Goal: Task Accomplishment & Management: Use online tool/utility

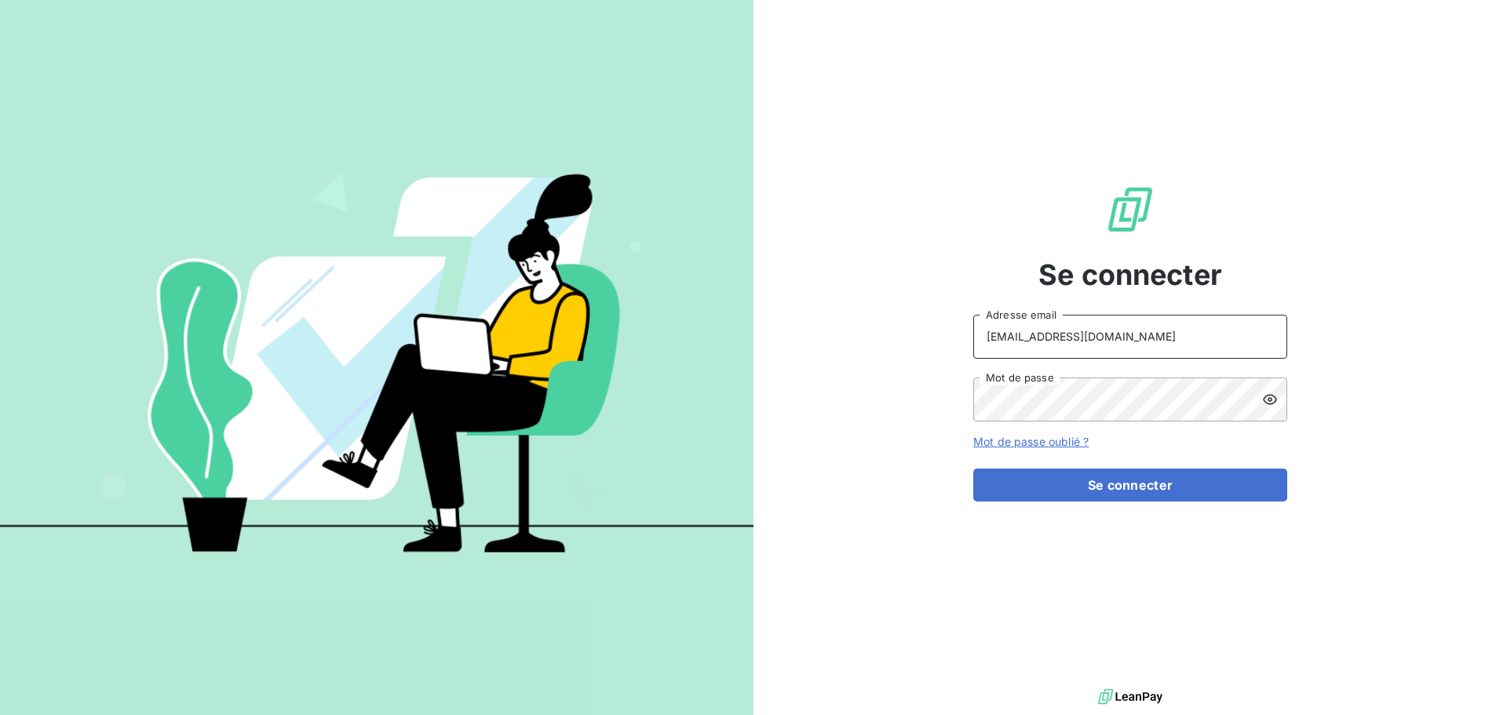
click at [1115, 341] on input "[EMAIL_ADDRESS][DOMAIN_NAME]" at bounding box center [1130, 337] width 314 height 44
type input "[EMAIL_ADDRESS][DOMAIN_NAME]"
click at [1142, 479] on button "Se connecter" at bounding box center [1130, 485] width 314 height 33
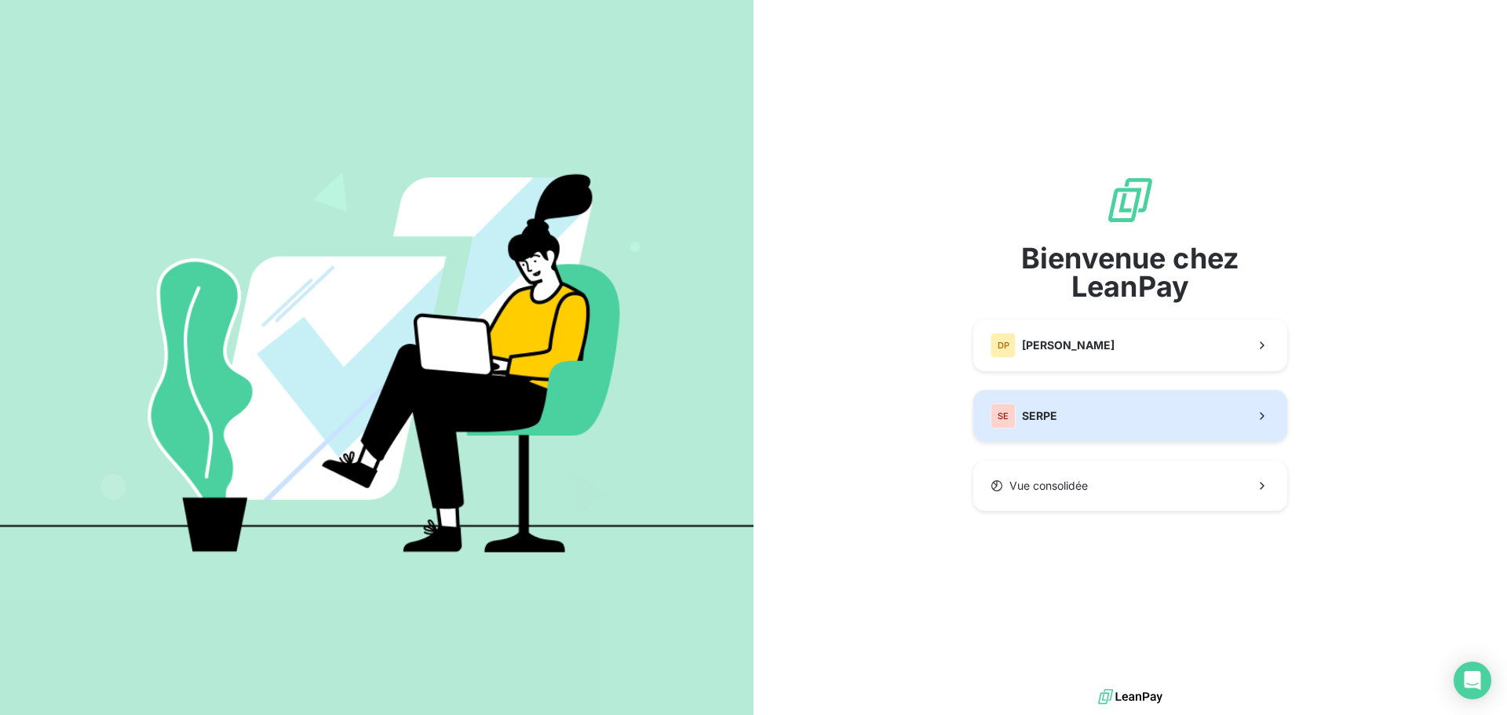
click at [1096, 418] on button "SE SERPE" at bounding box center [1130, 416] width 314 height 52
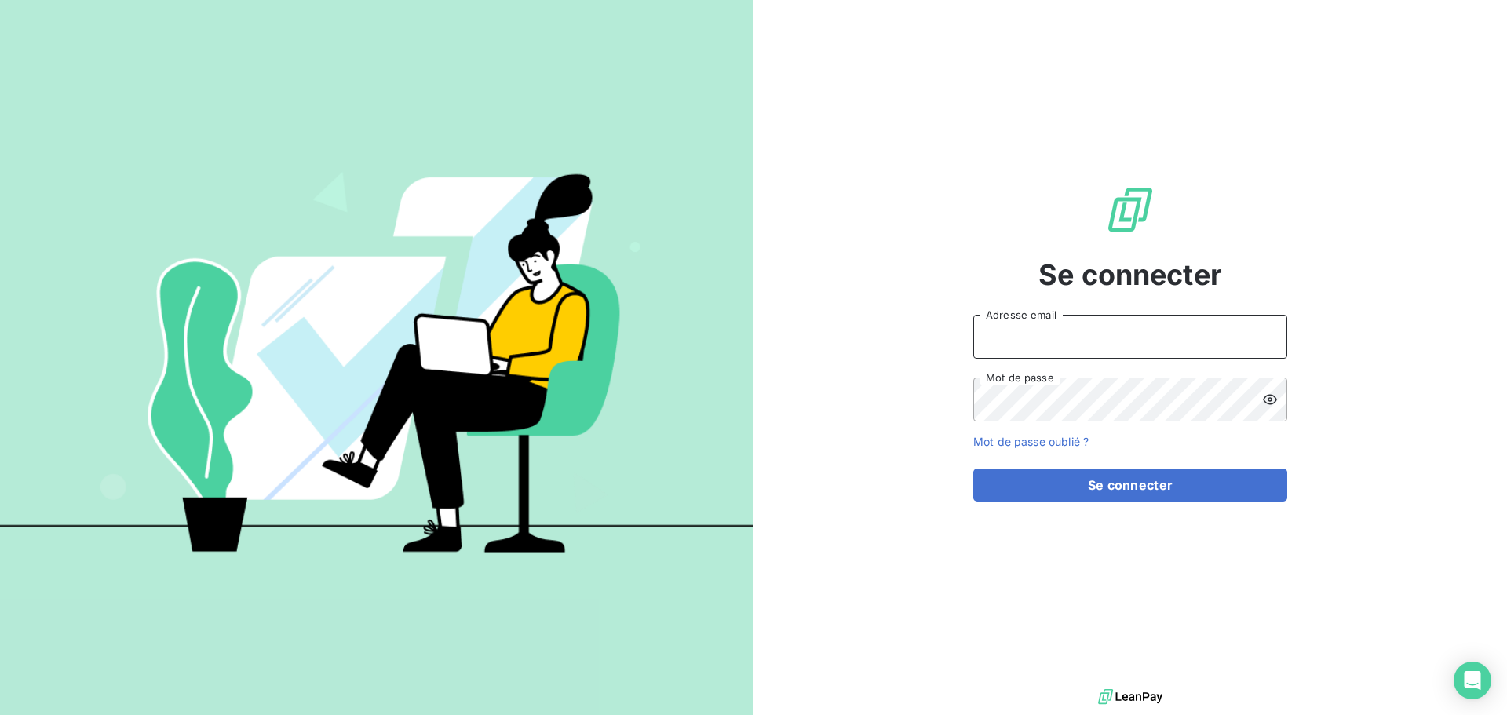
type input "[EMAIL_ADDRESS][DOMAIN_NAME]"
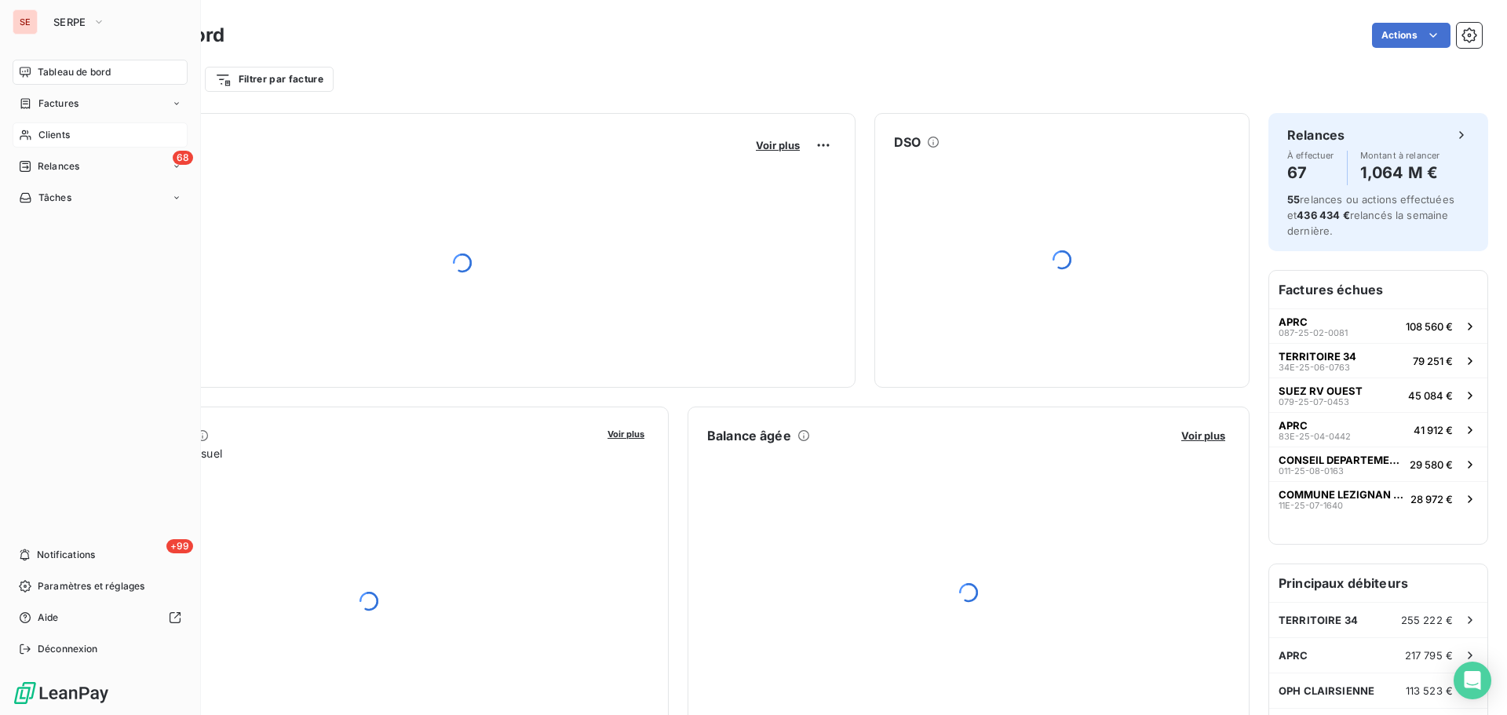
click at [57, 129] on span "Clients" at bounding box center [53, 135] width 31 height 14
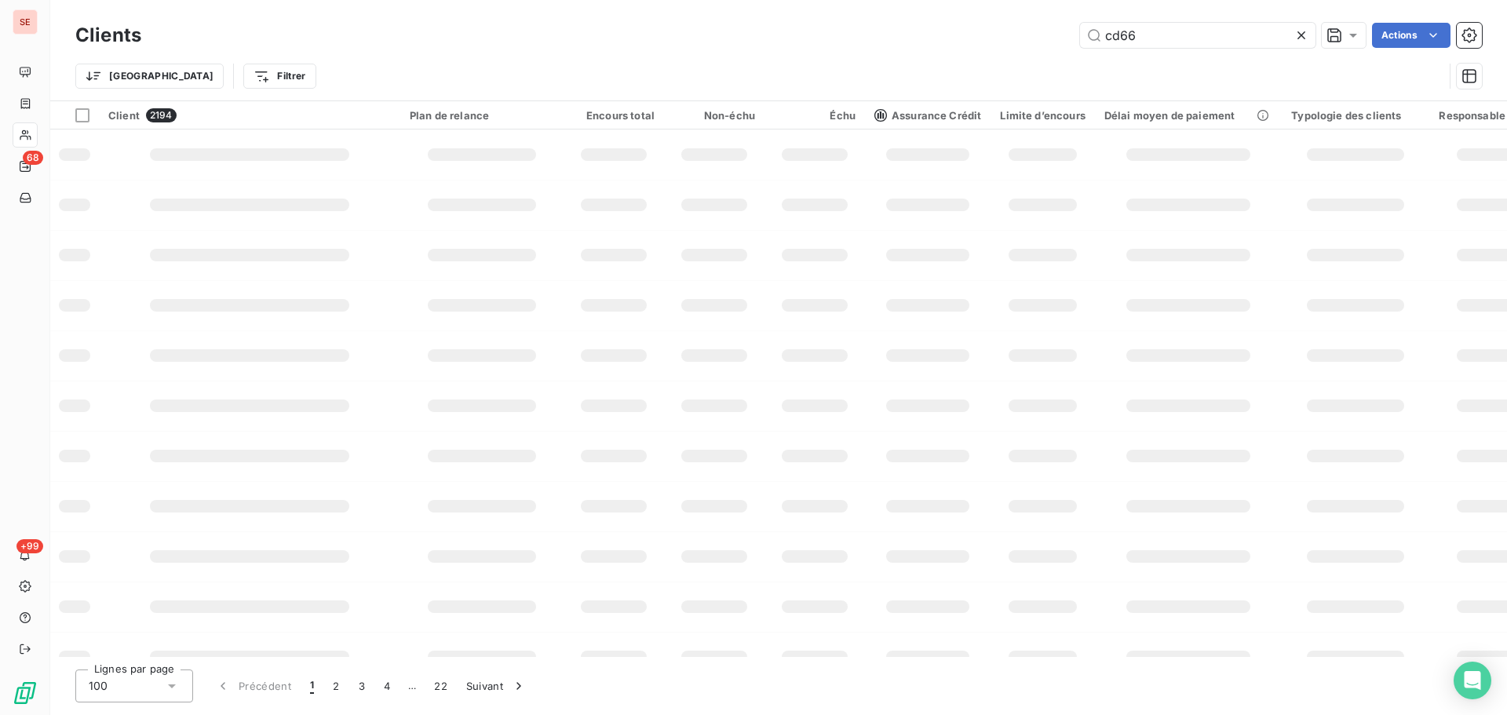
type input "cd66"
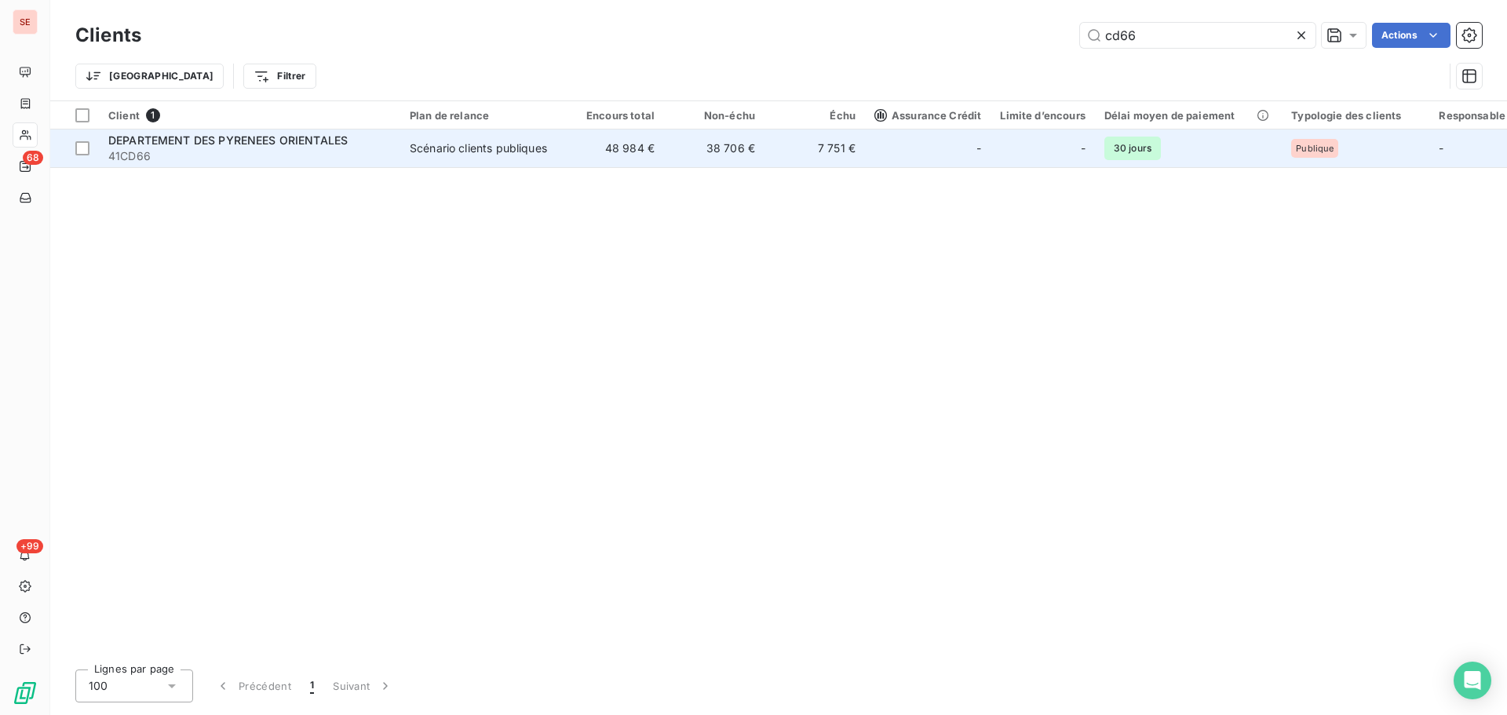
click at [775, 155] on td "7 751 €" at bounding box center [814, 148] width 100 height 38
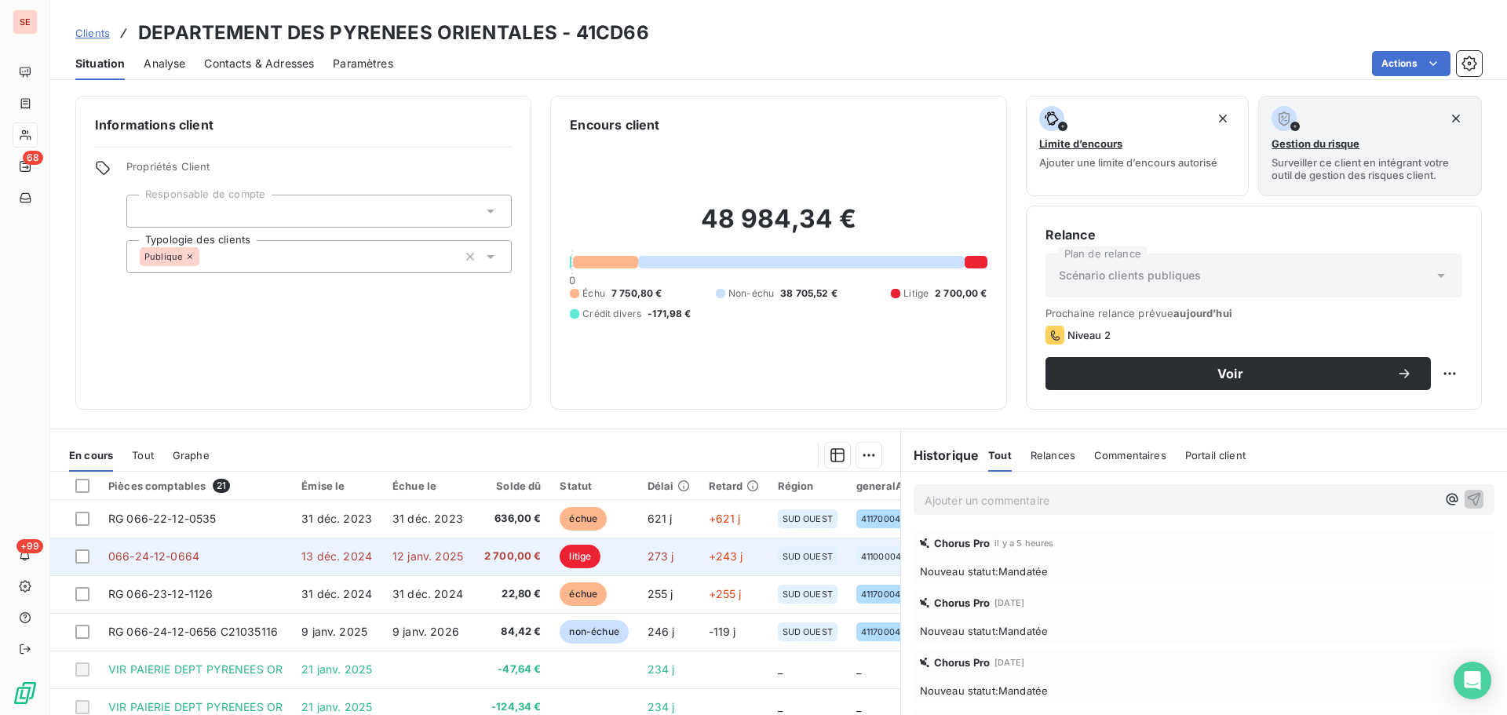
scroll to position [210, 0]
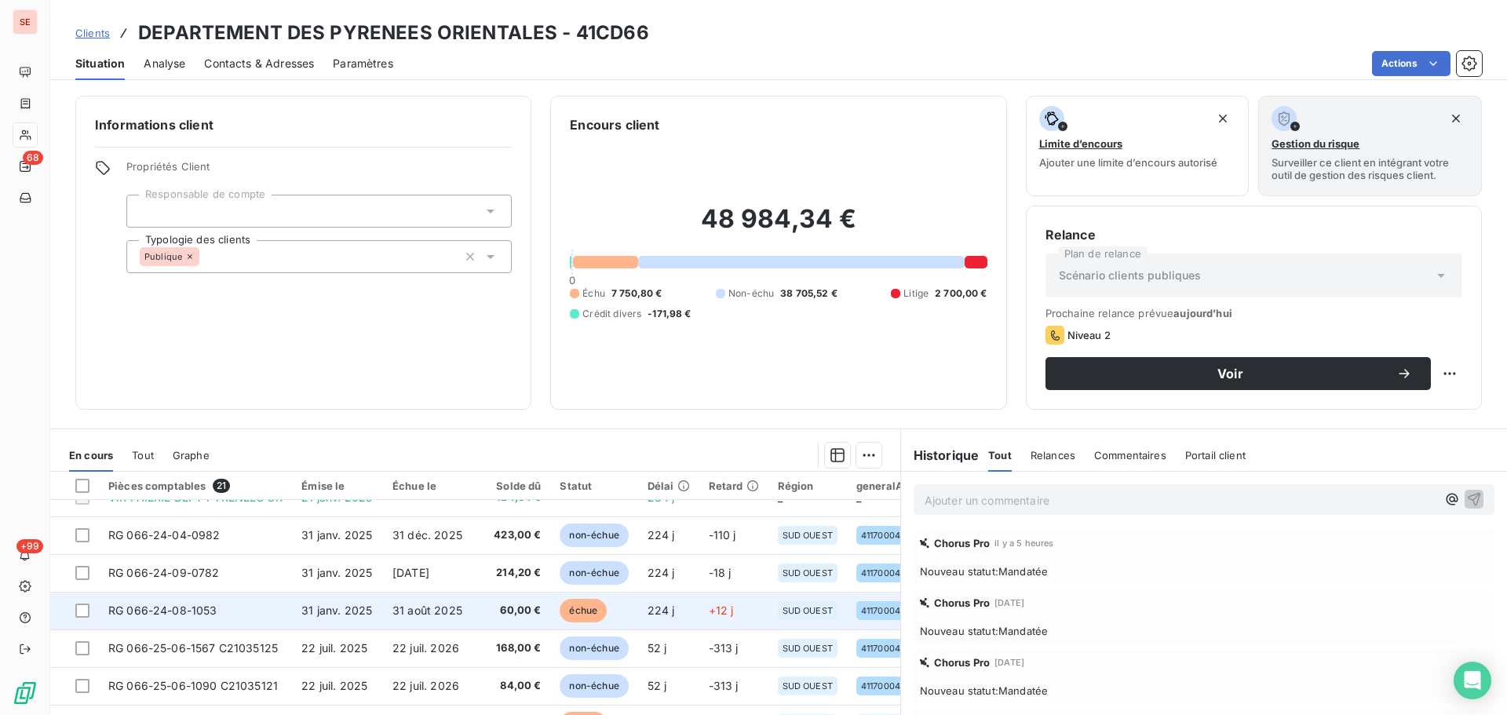
click at [383, 612] on td "31 août 2025" at bounding box center [428, 611] width 90 height 38
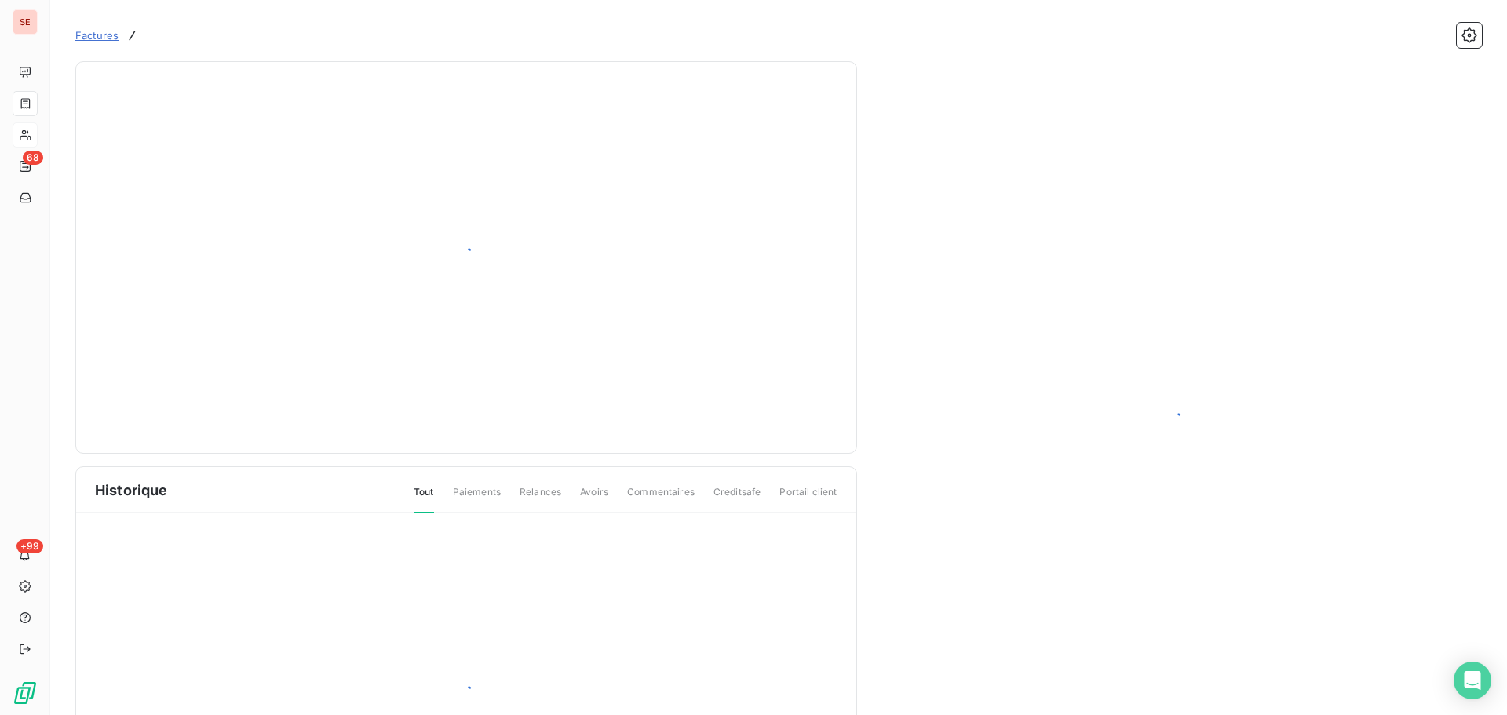
click at [413, 605] on div at bounding box center [466, 694] width 780 height 363
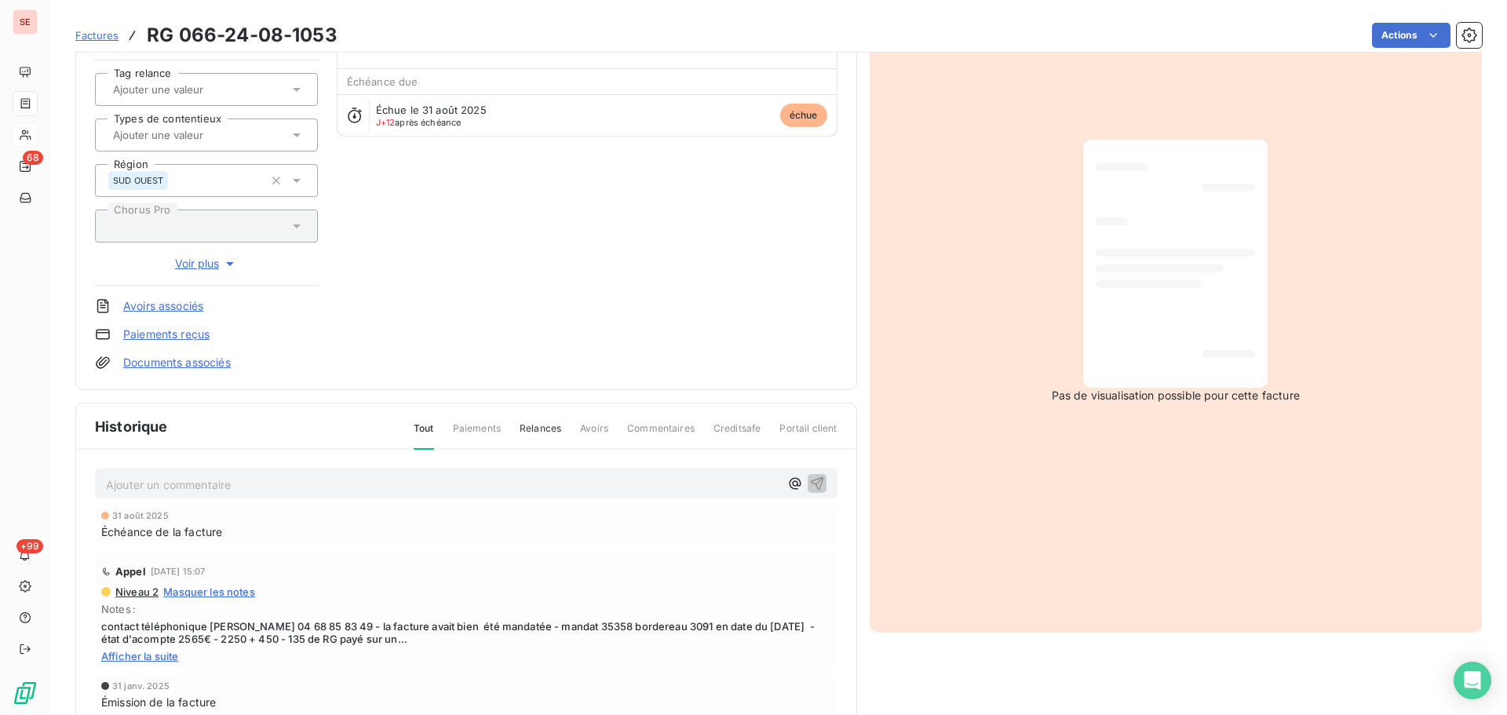
scroll to position [210, 0]
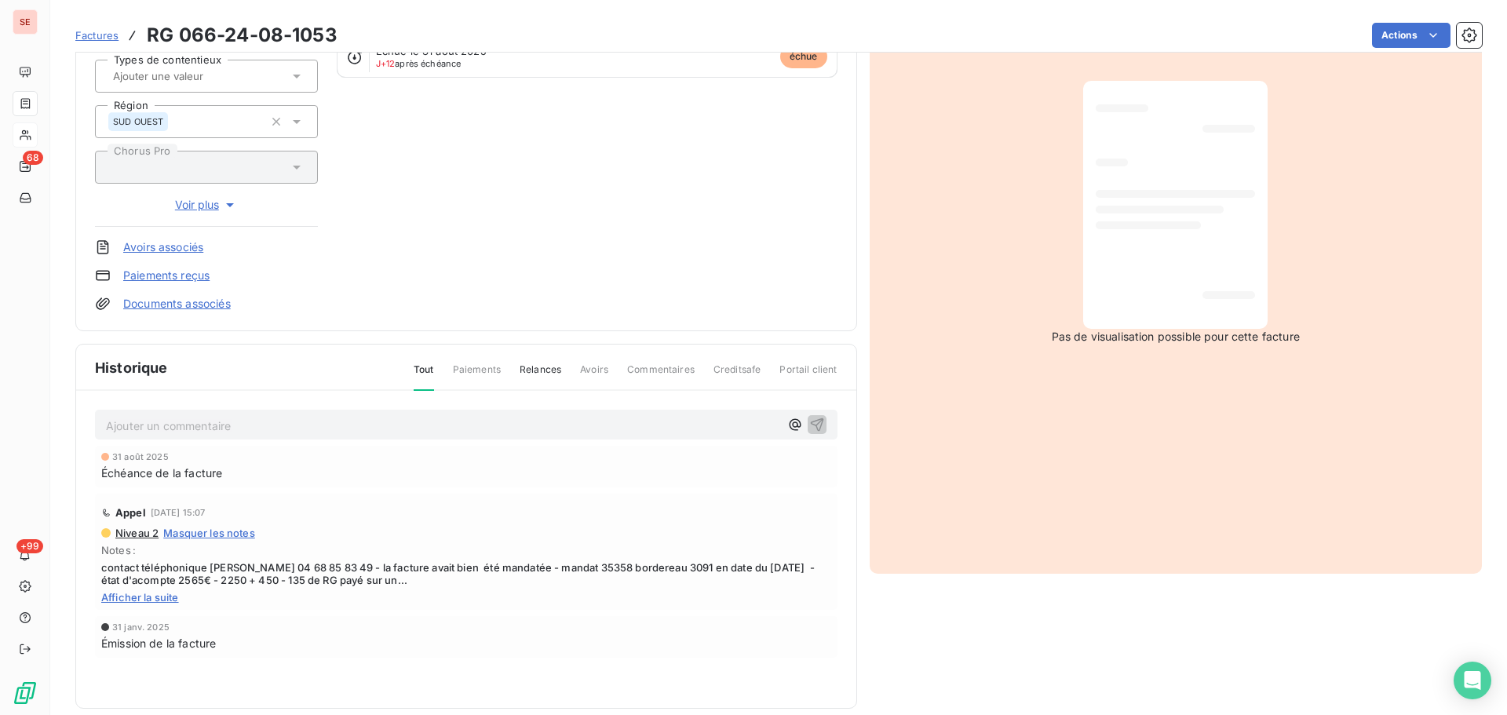
click at [391, 429] on p "Ajouter un commentaire ﻿" at bounding box center [442, 426] width 673 height 20
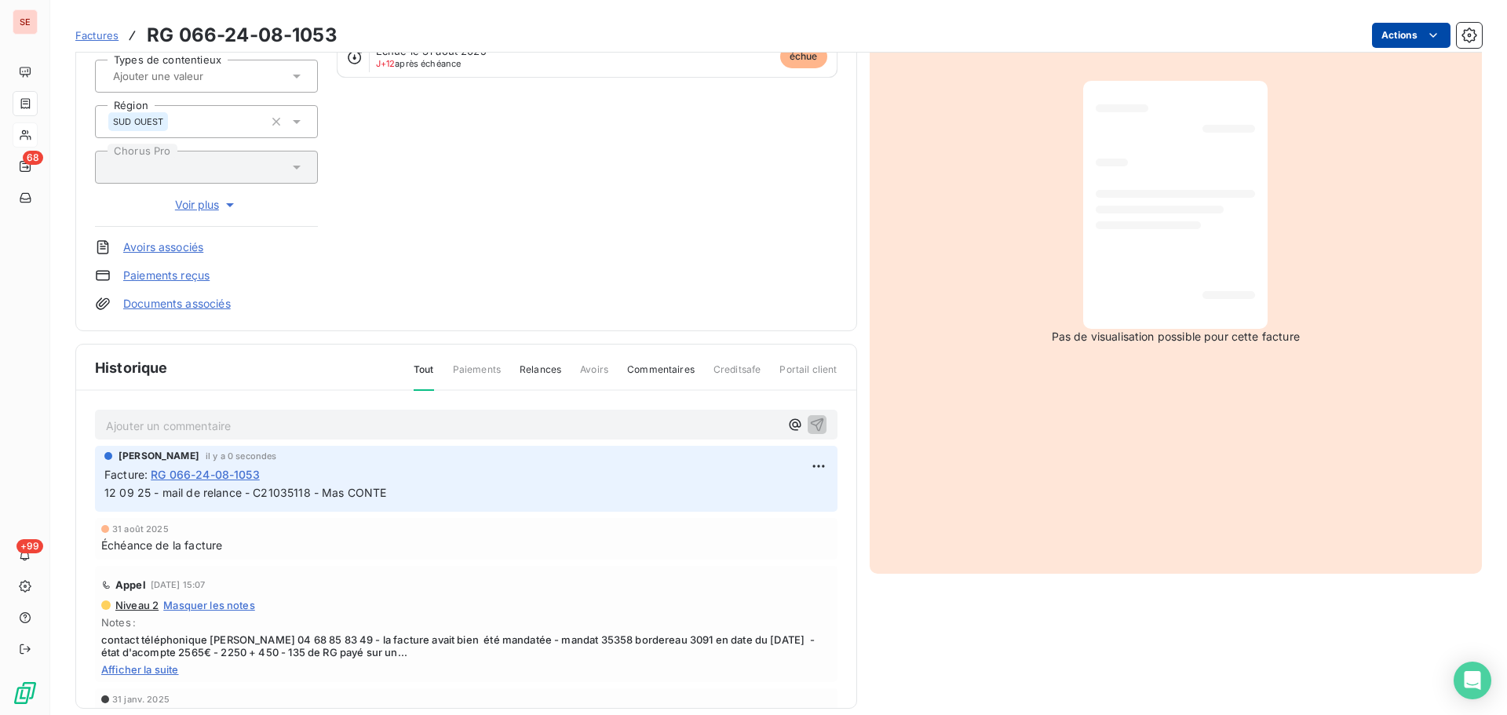
click at [1377, 39] on html "SE 68 +99 Factures RG 066-24-08-1053 Actions DEPARTEMENT DES PYRENEES ORIENTALE…" at bounding box center [753, 357] width 1507 height 715
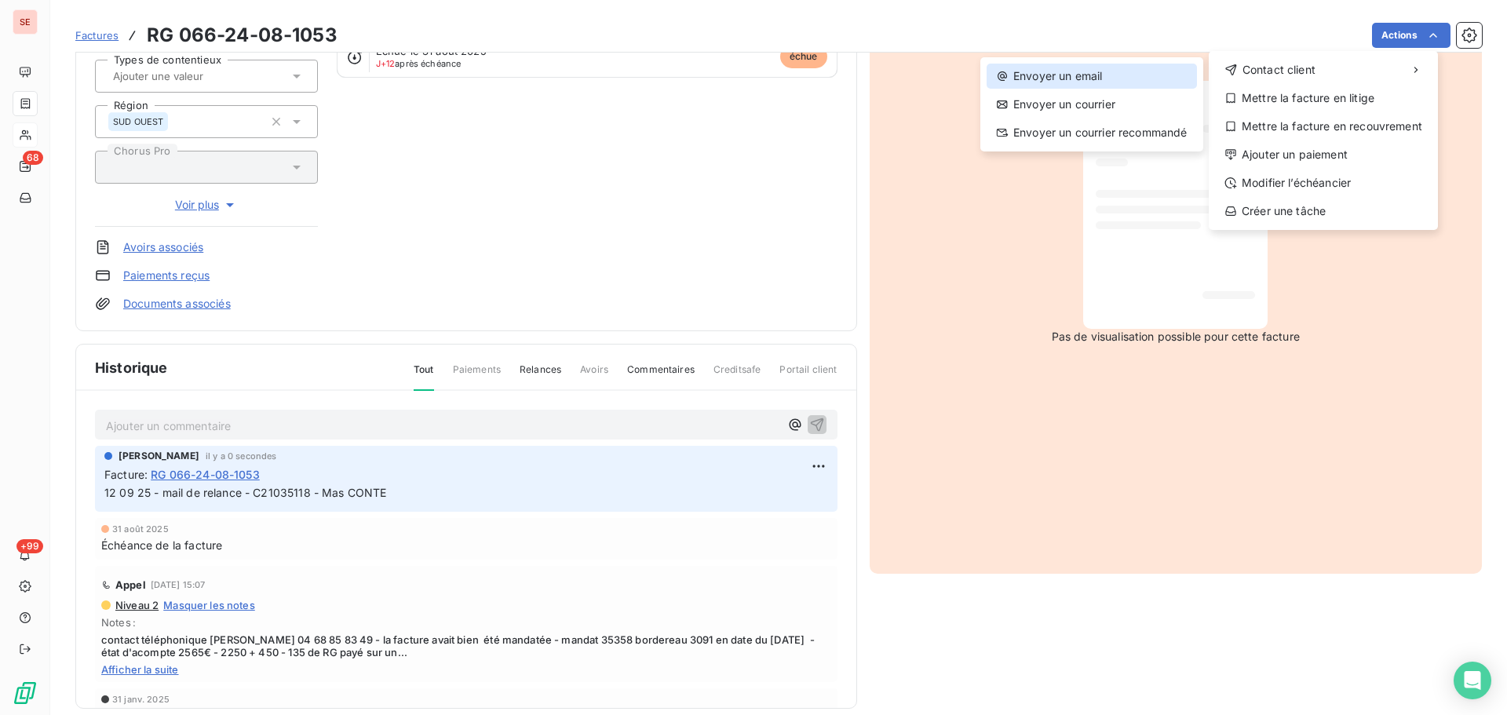
click at [1138, 85] on div "Envoyer un email" at bounding box center [1092, 76] width 210 height 25
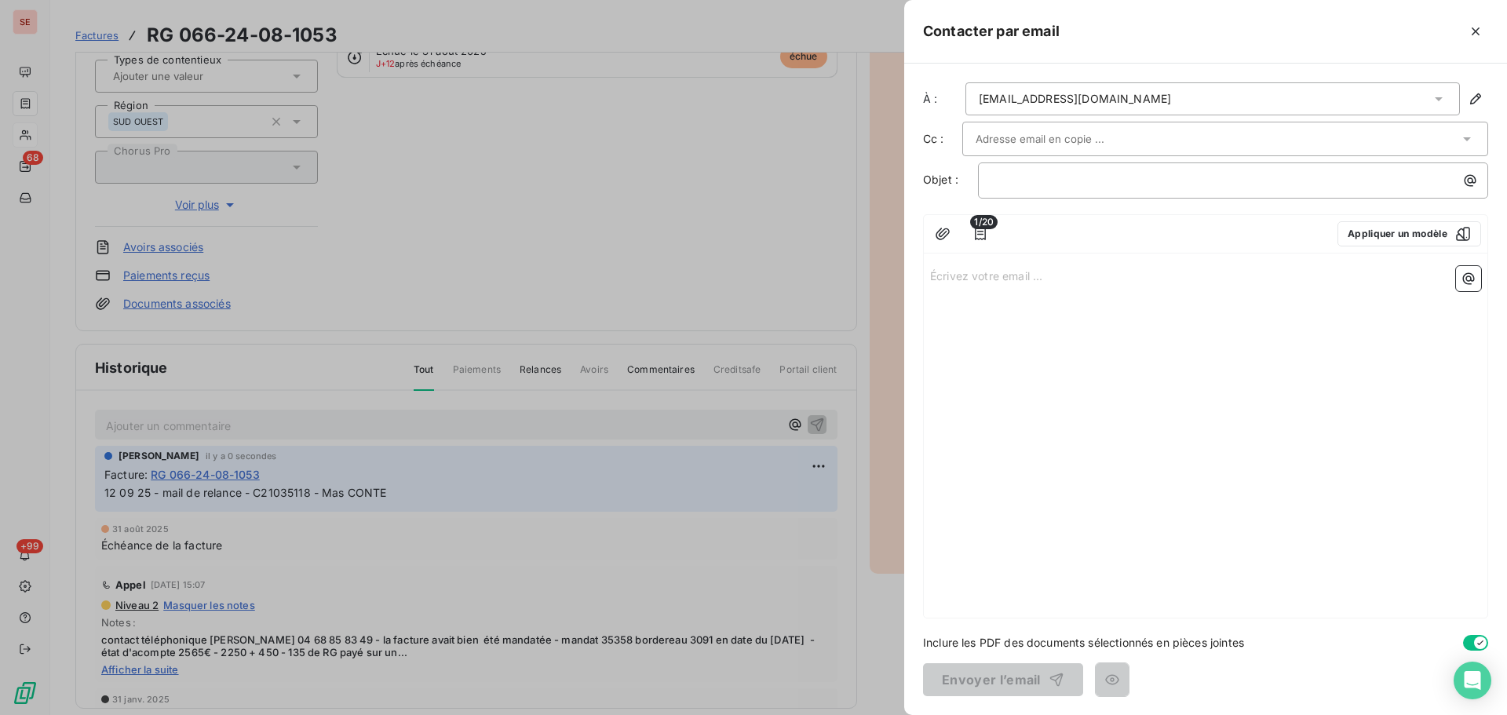
click at [1117, 97] on div "[EMAIL_ADDRESS][DOMAIN_NAME]" at bounding box center [1212, 98] width 494 height 33
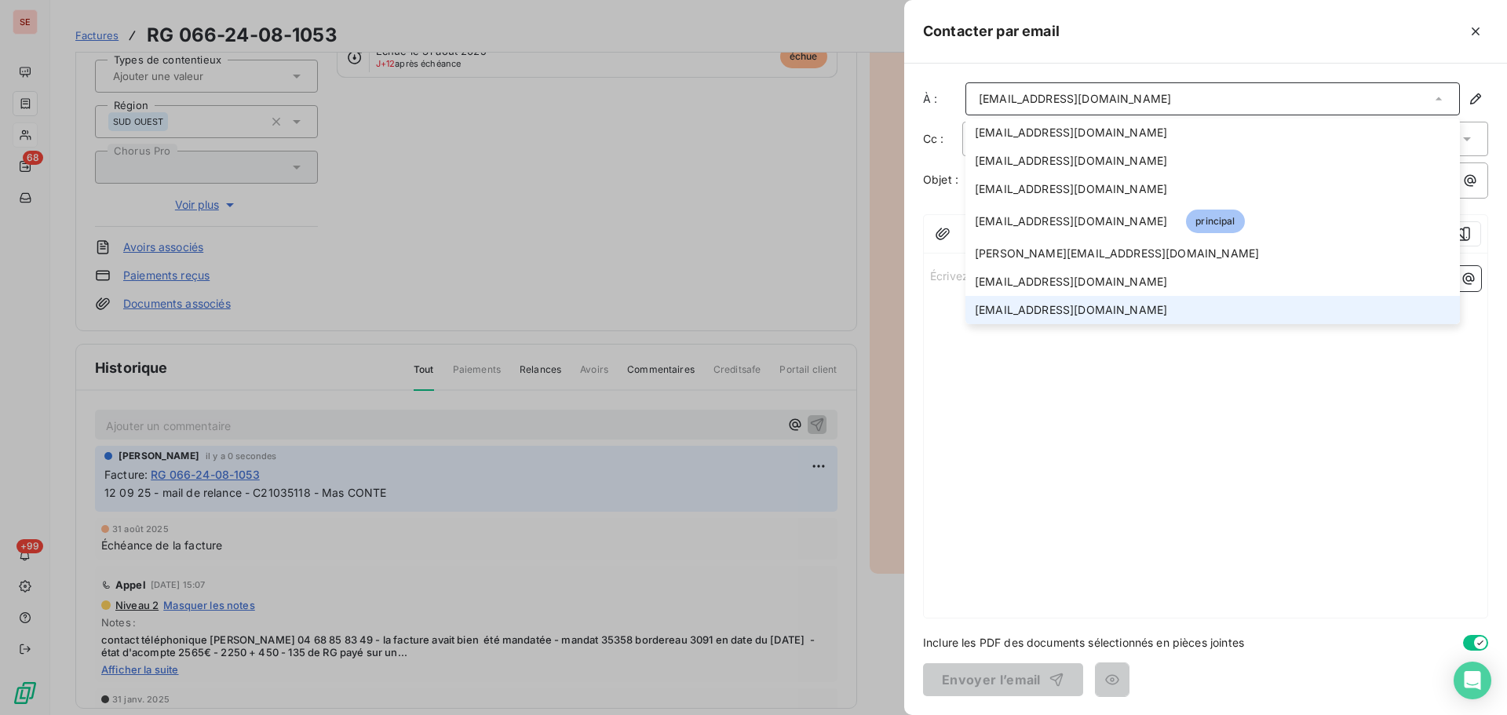
click at [1088, 308] on li "[EMAIL_ADDRESS][DOMAIN_NAME]" at bounding box center [1212, 310] width 494 height 28
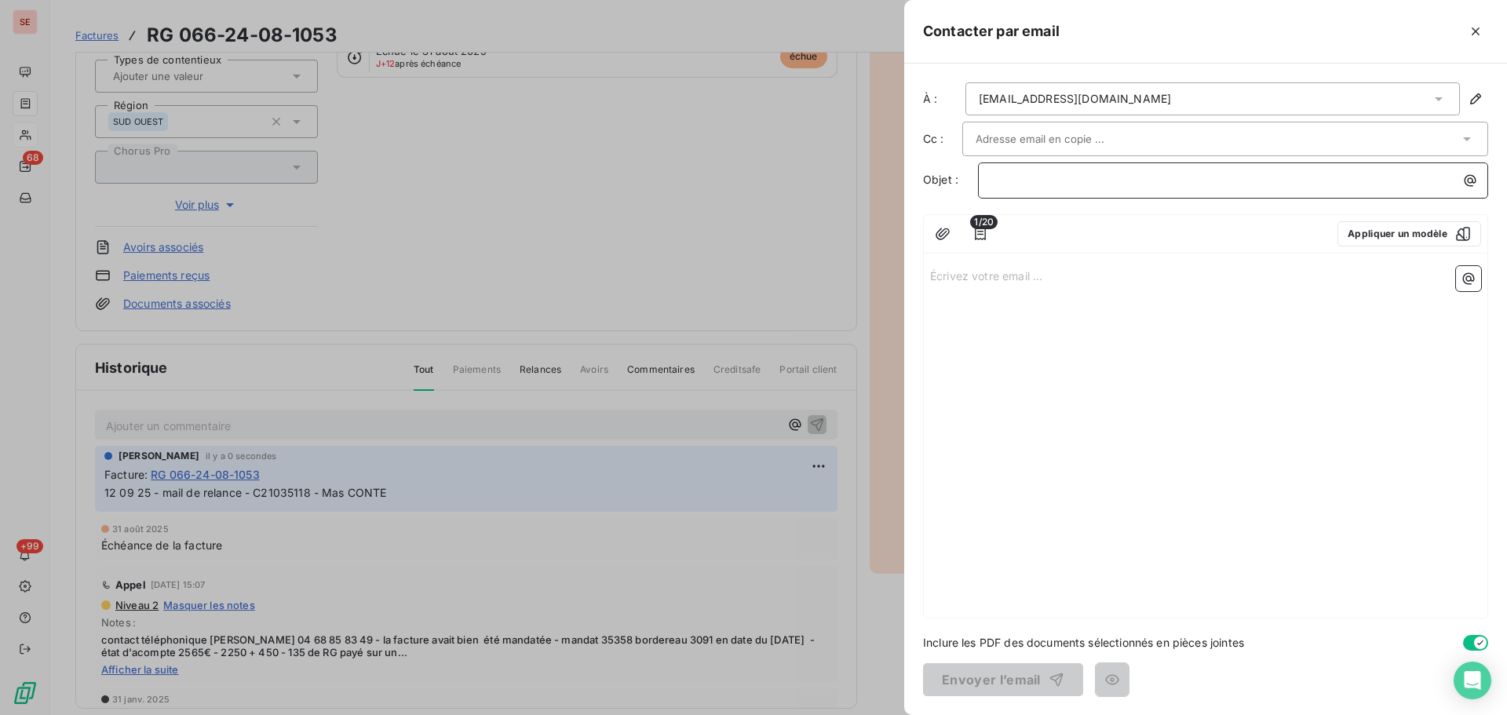
click at [1030, 186] on p "﻿" at bounding box center [1236, 180] width 491 height 18
click at [1004, 268] on p "Écrivez votre email ... ﻿" at bounding box center [1205, 275] width 551 height 18
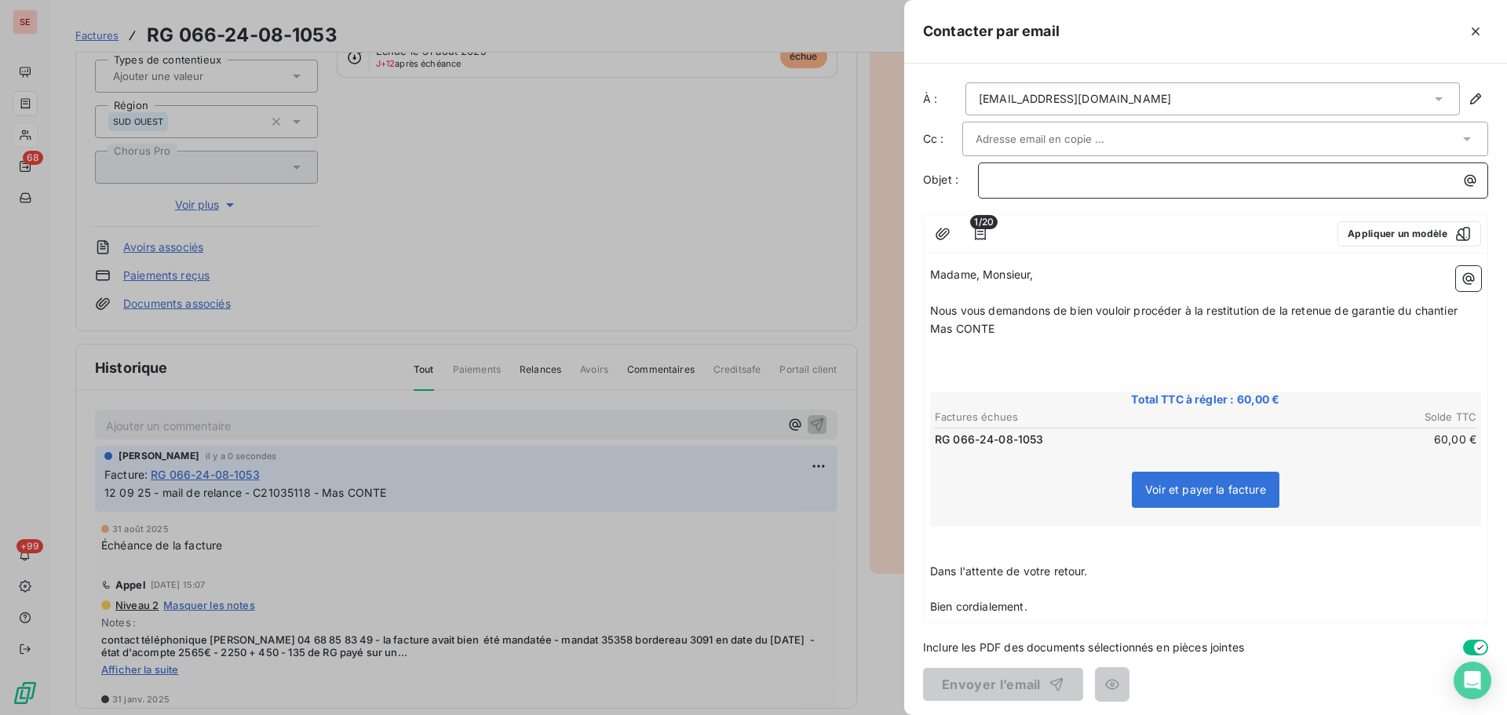
click at [1044, 181] on p "﻿" at bounding box center [1236, 180] width 491 height 18
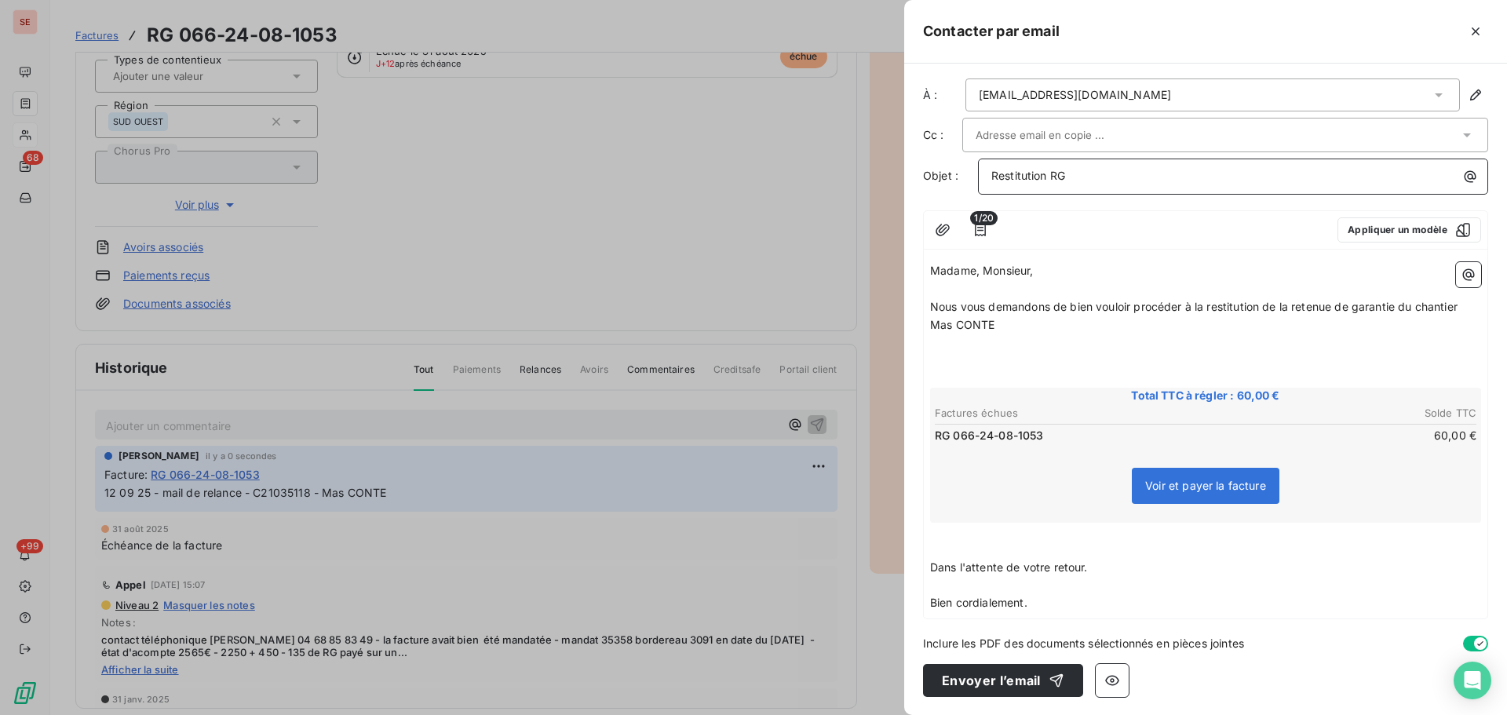
scroll to position [5, 0]
click at [1038, 600] on p "Bien cordialement." at bounding box center [1205, 602] width 551 height 18
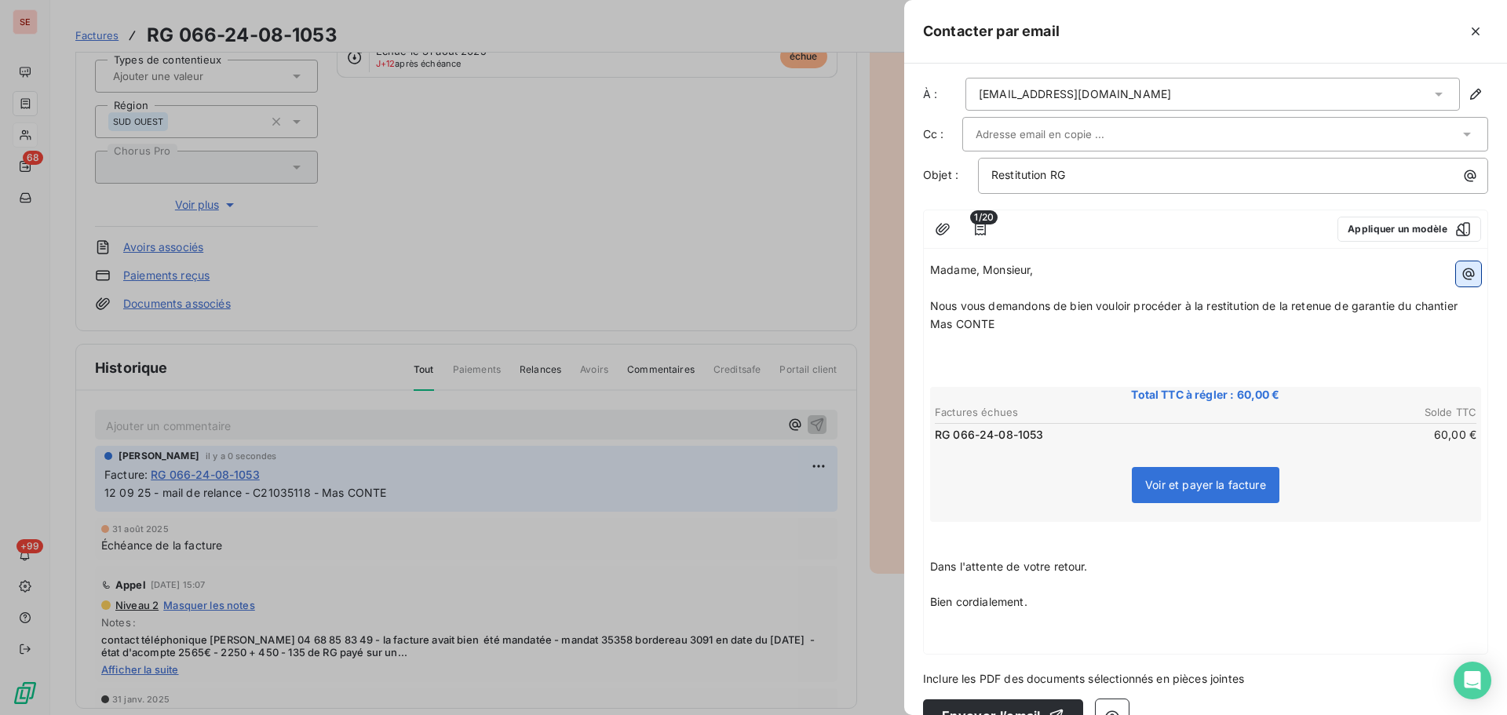
click at [1461, 280] on icon "button" at bounding box center [1469, 274] width 16 height 16
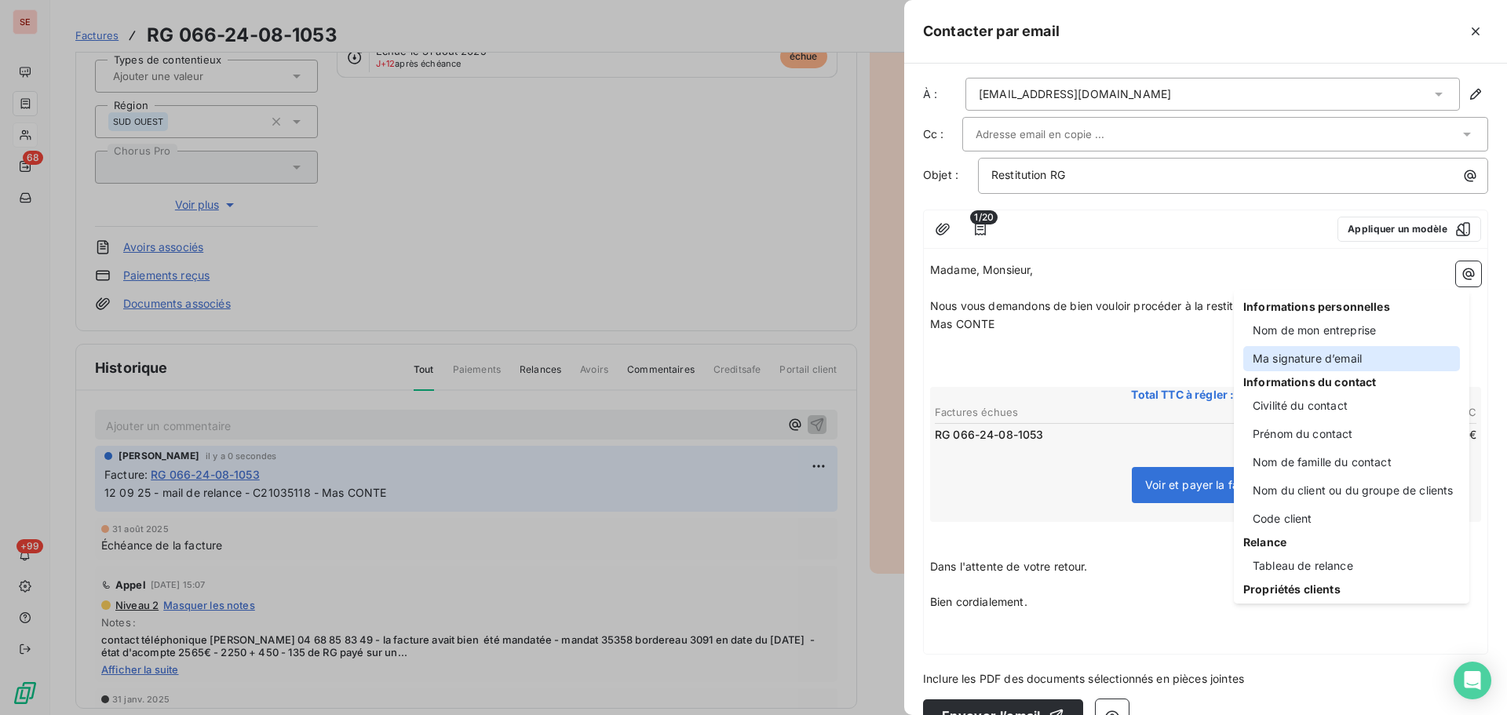
click at [1323, 351] on div "Ma signature d’email" at bounding box center [1351, 358] width 217 height 25
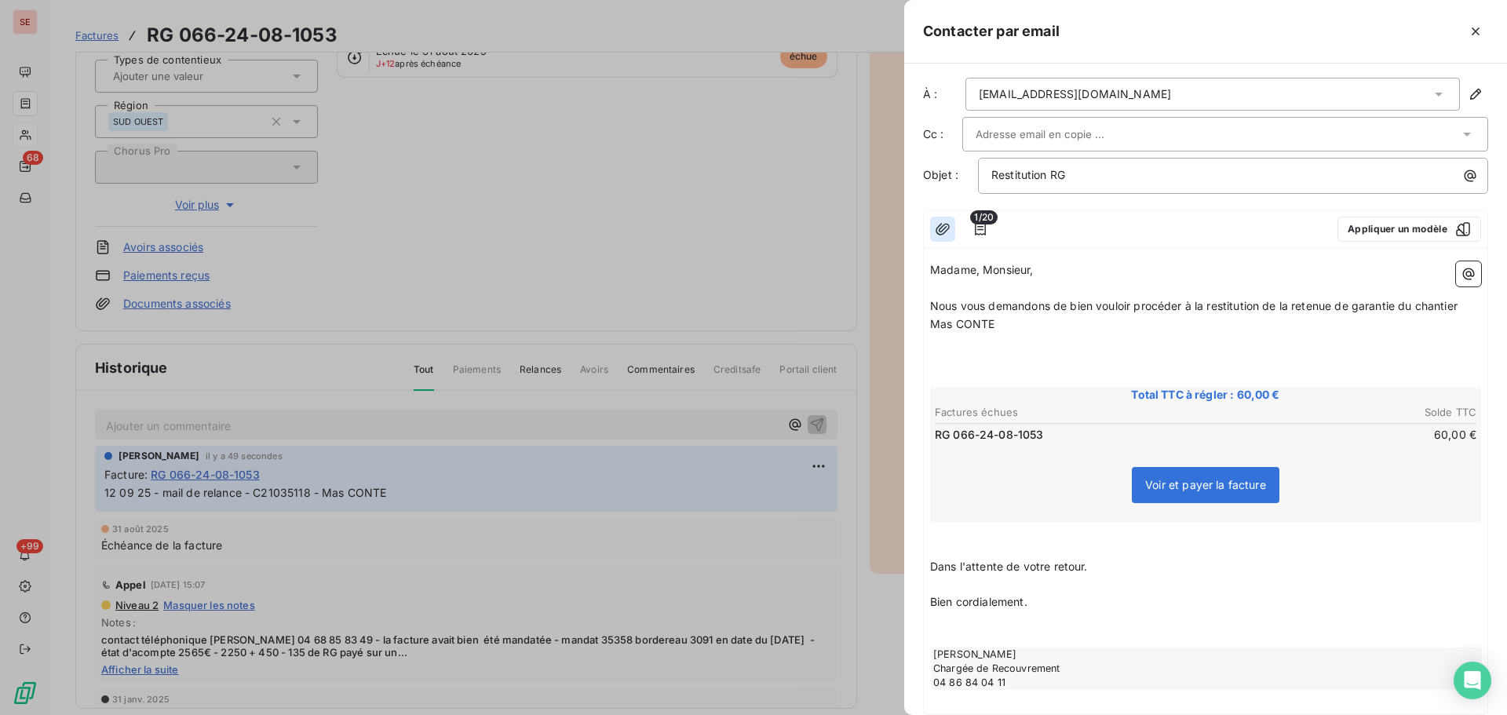
click at [943, 226] on icon "button" at bounding box center [943, 229] width 14 height 12
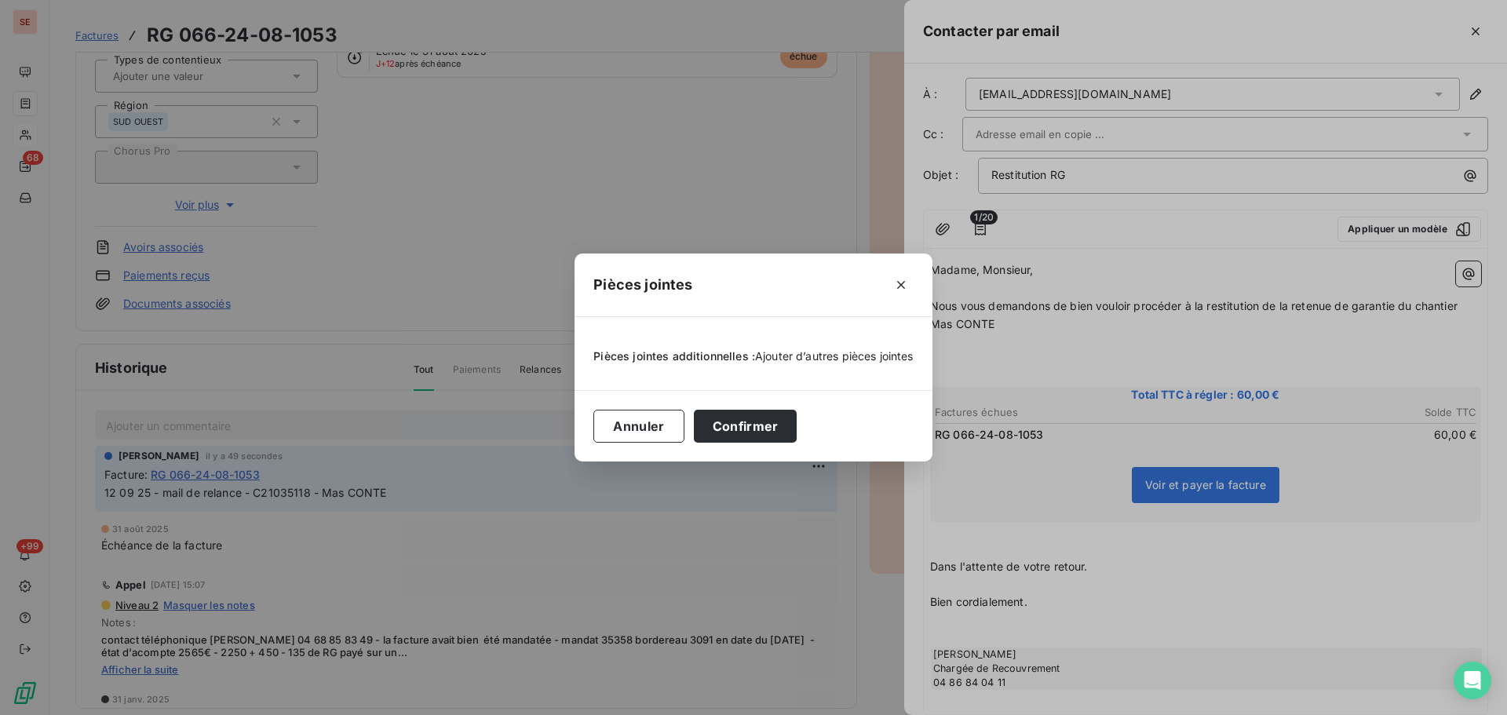
click at [820, 352] on span "Ajouter d’autres pièces jointes" at bounding box center [834, 355] width 159 height 13
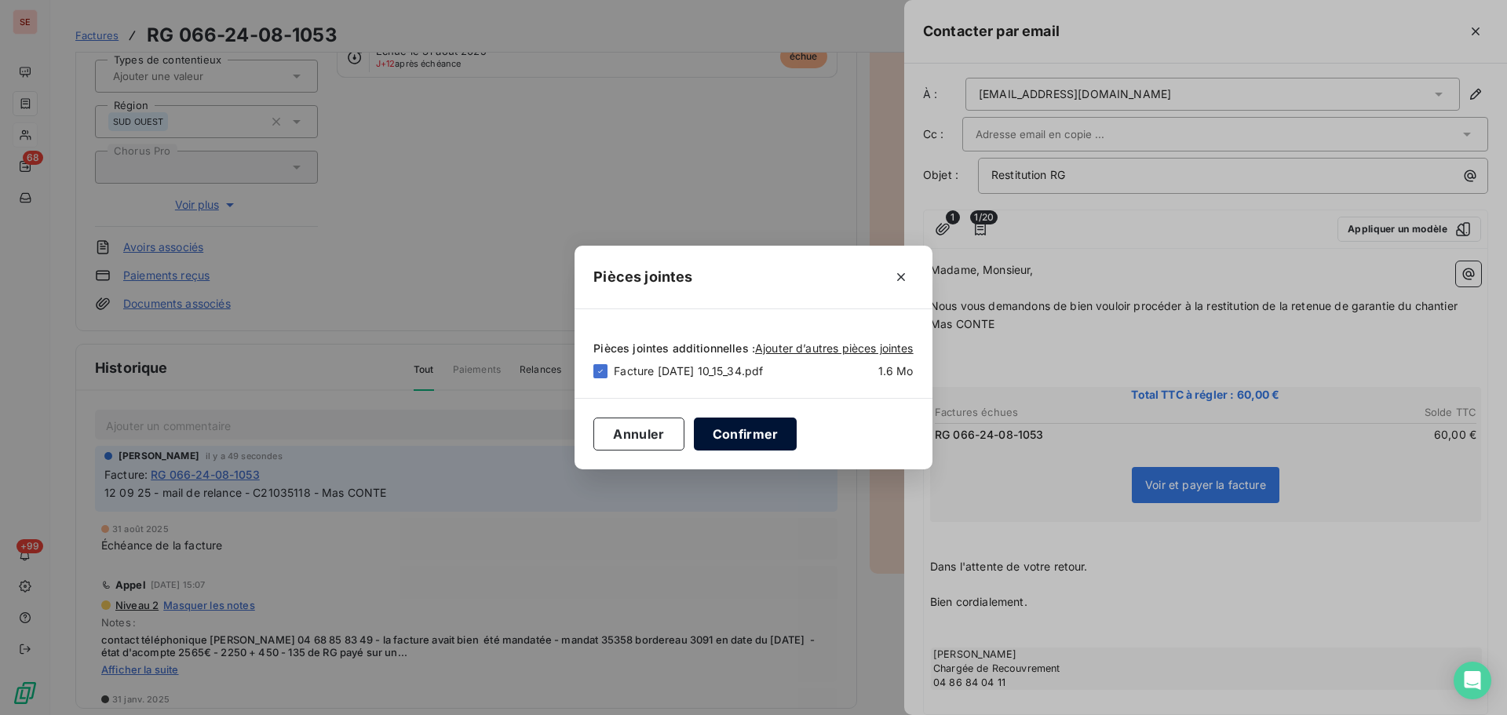
click at [759, 431] on button "Confirmer" at bounding box center [746, 434] width 104 height 33
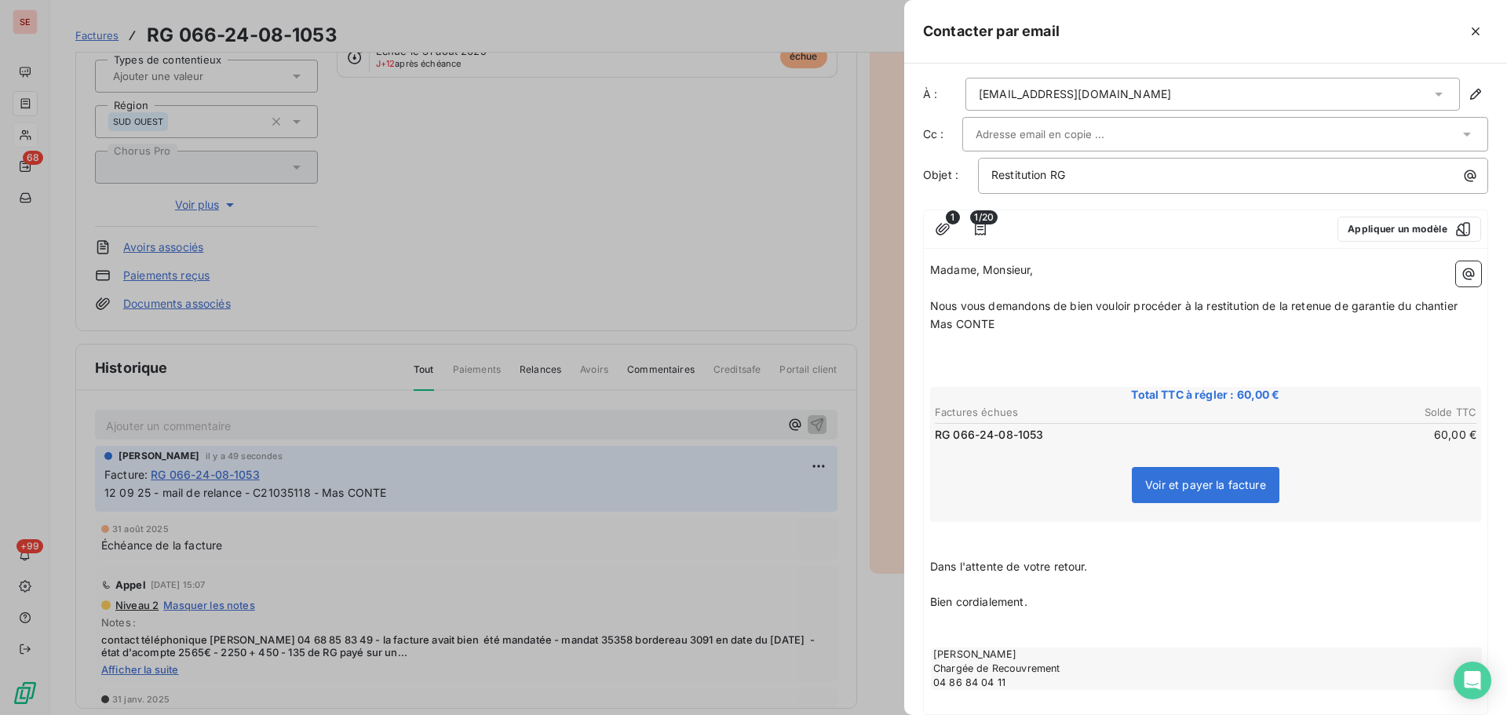
scroll to position [101, 0]
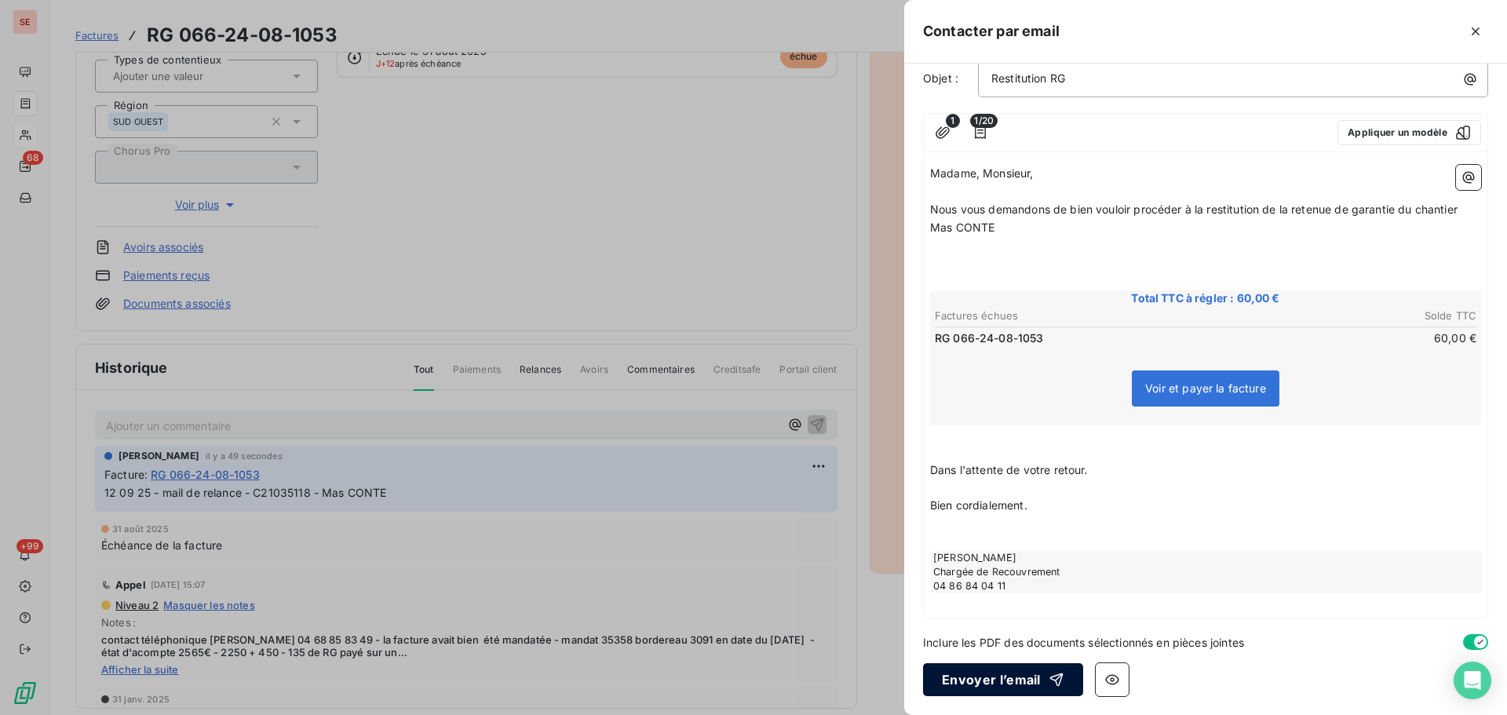
click at [1003, 677] on button "Envoyer l’email" at bounding box center [1003, 679] width 160 height 33
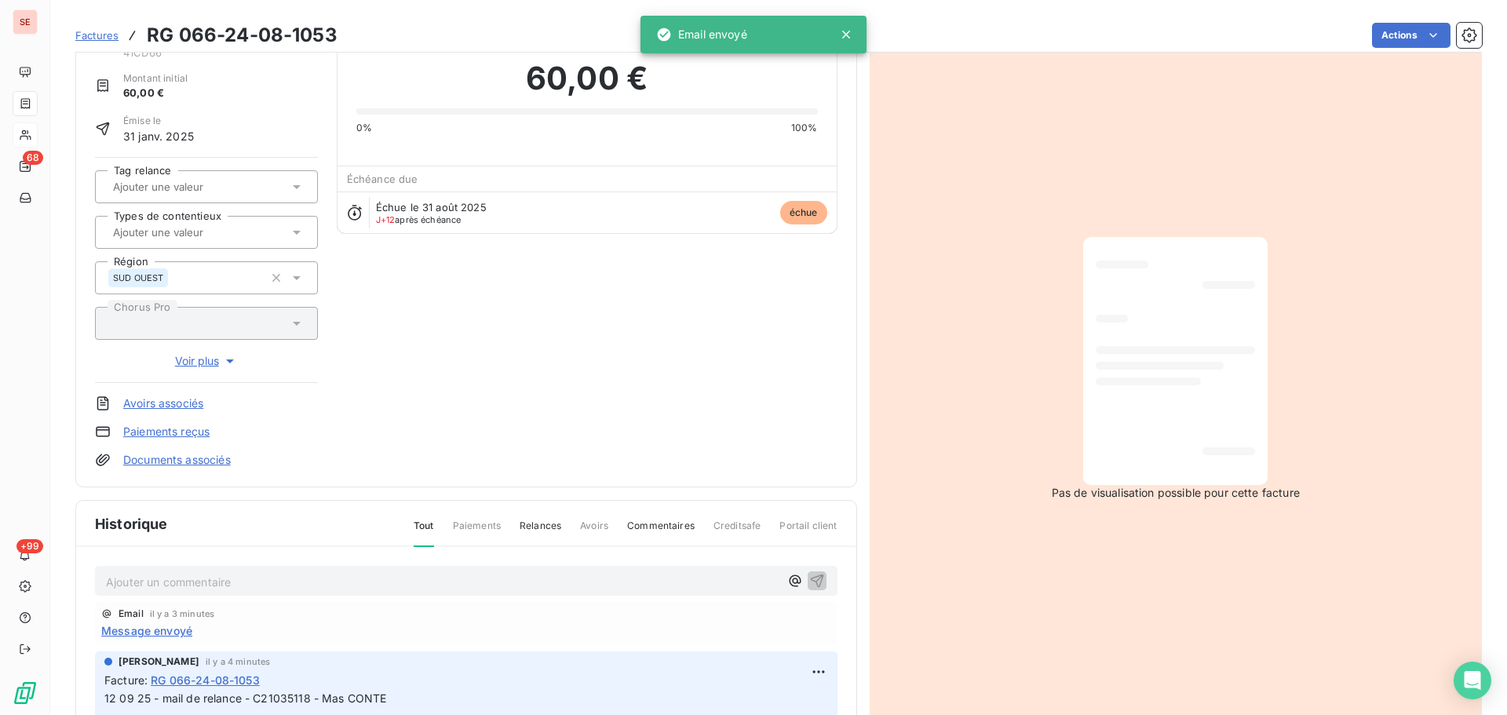
scroll to position [1, 0]
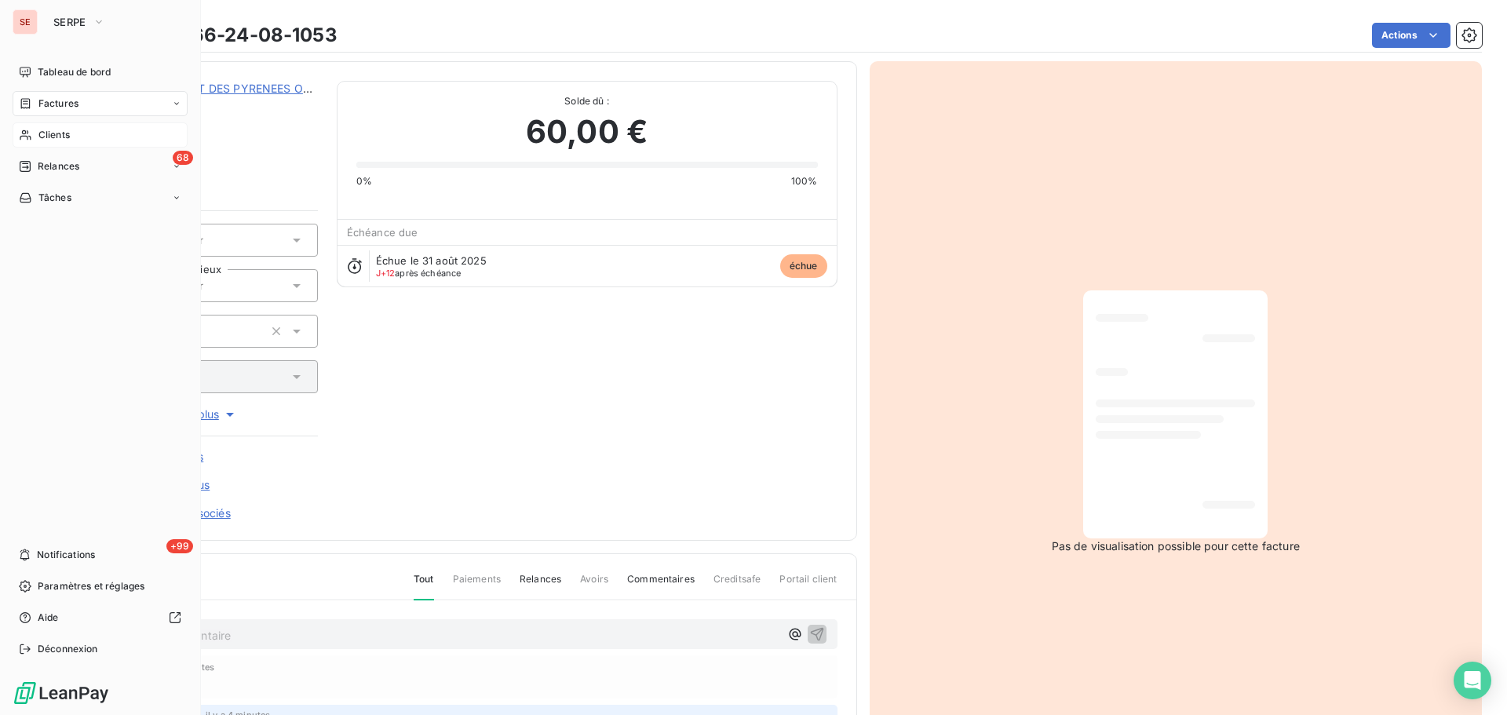
click at [40, 102] on span "Factures" at bounding box center [58, 104] width 40 height 14
click at [38, 104] on span "Factures" at bounding box center [58, 104] width 40 height 14
click at [48, 194] on span "Clients" at bounding box center [53, 198] width 31 height 14
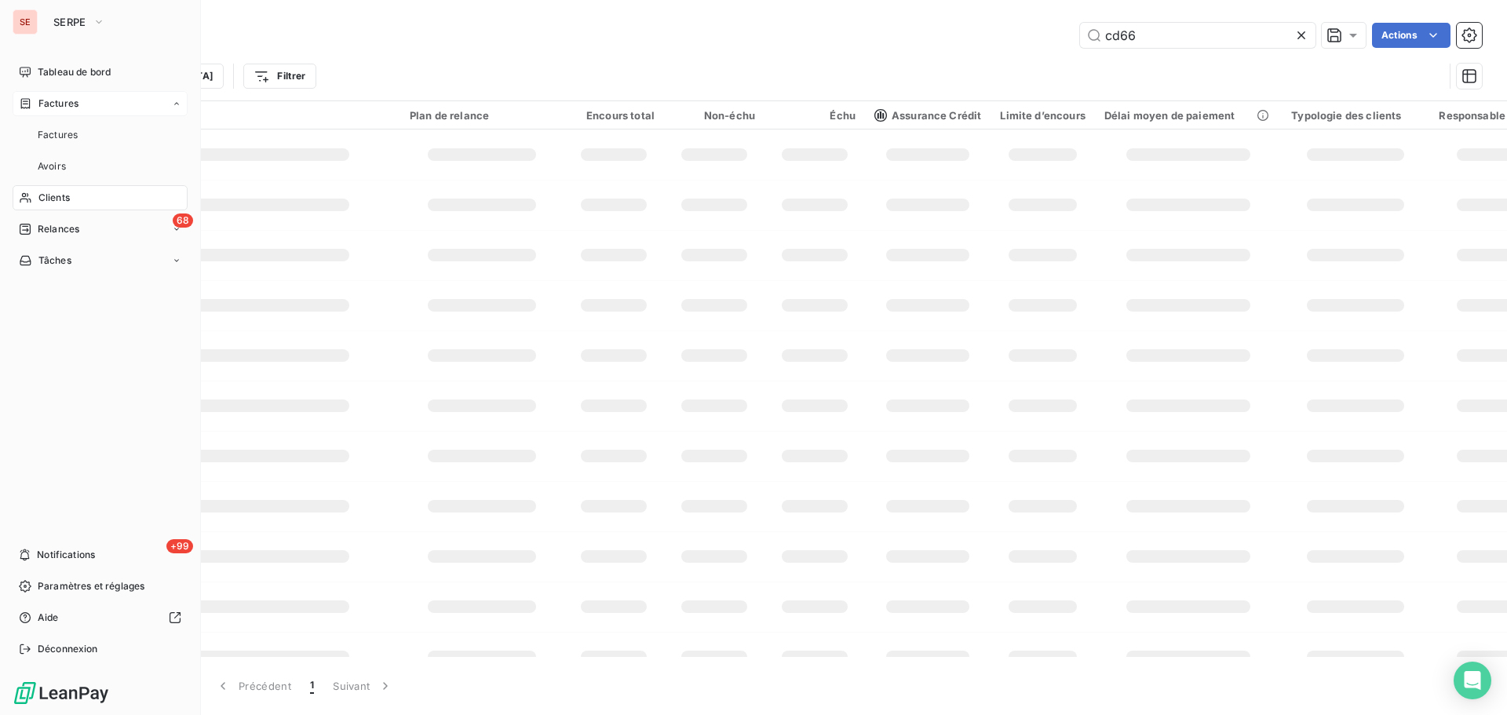
click at [81, 96] on div "Factures" at bounding box center [100, 103] width 175 height 25
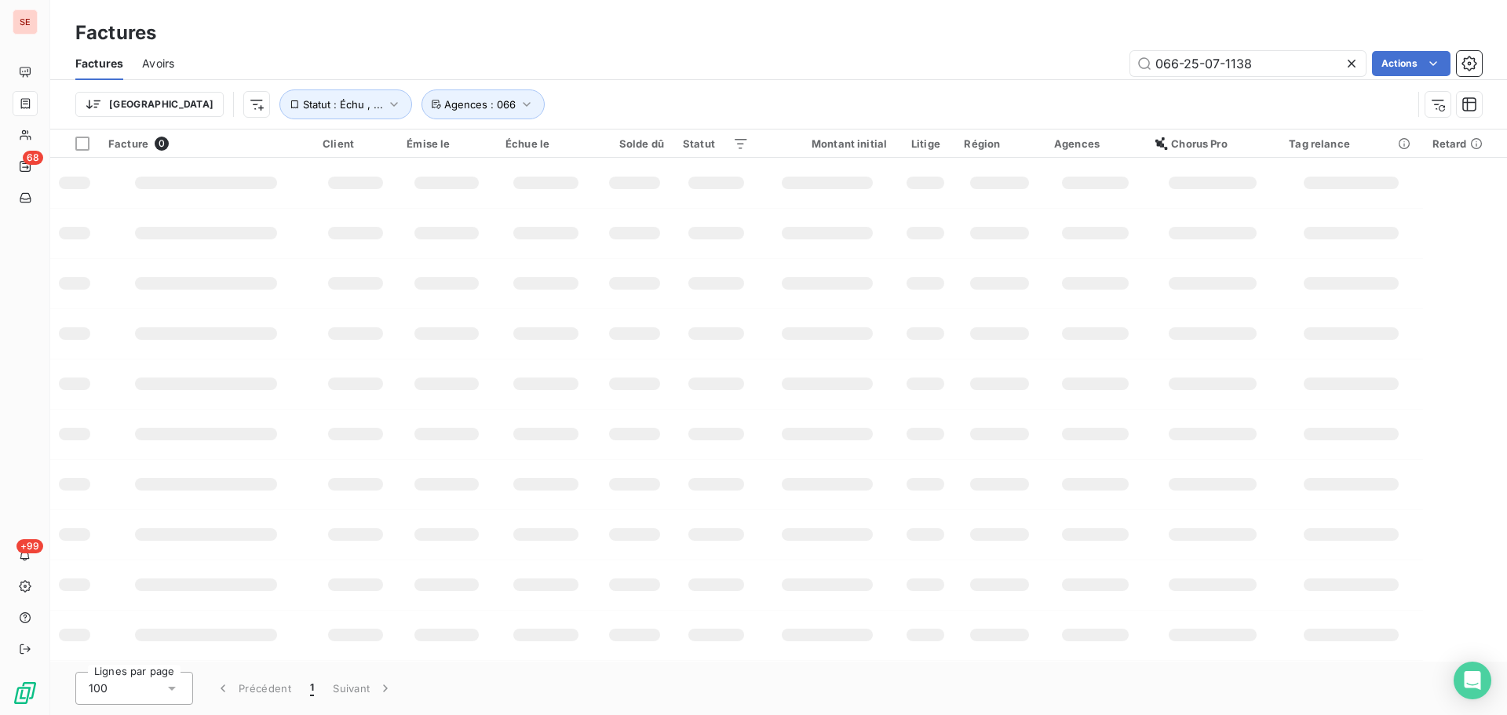
click at [1165, 36] on div "Factures" at bounding box center [778, 33] width 1457 height 28
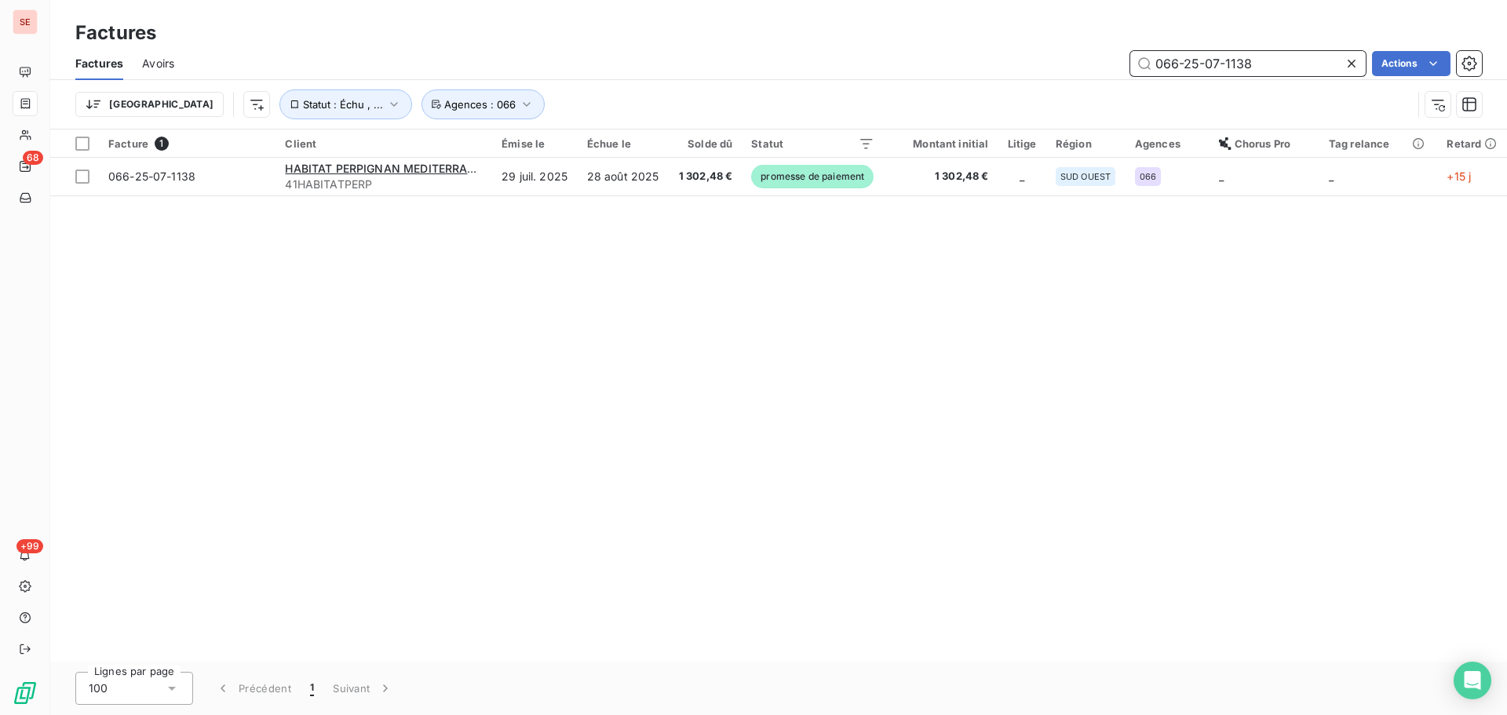
click at [1289, 65] on input "066-25-07-1138" at bounding box center [1247, 63] width 235 height 25
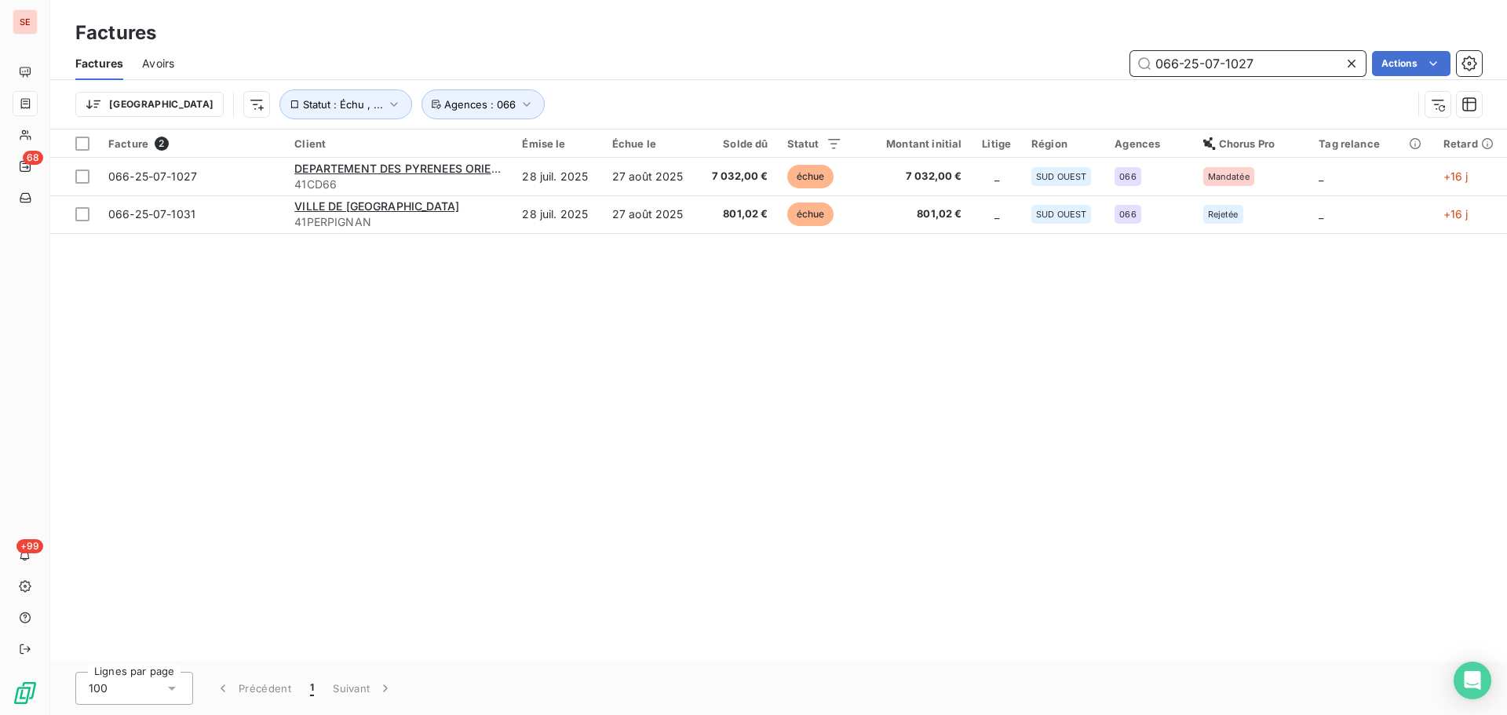
type input "066-25-07-1027"
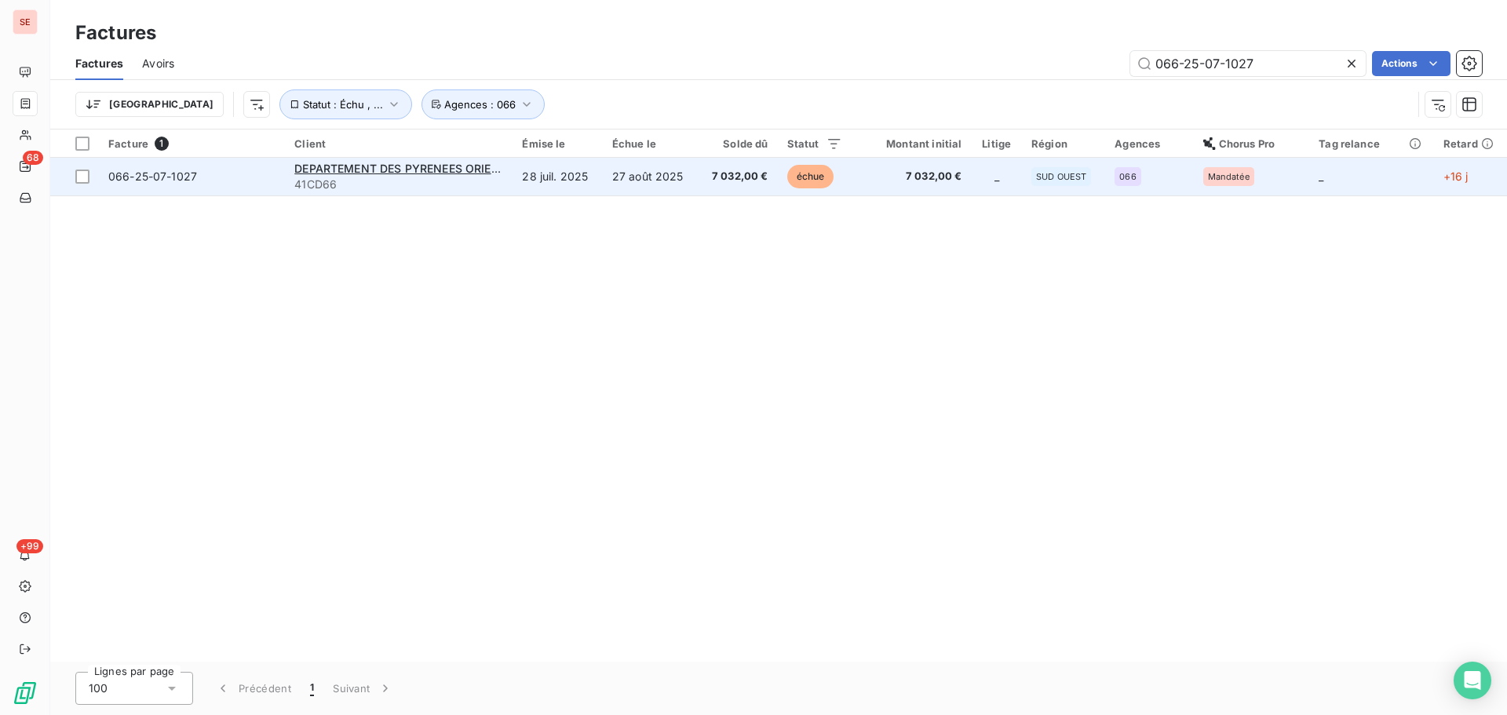
click at [651, 181] on td "27 août 2025" at bounding box center [651, 177] width 96 height 38
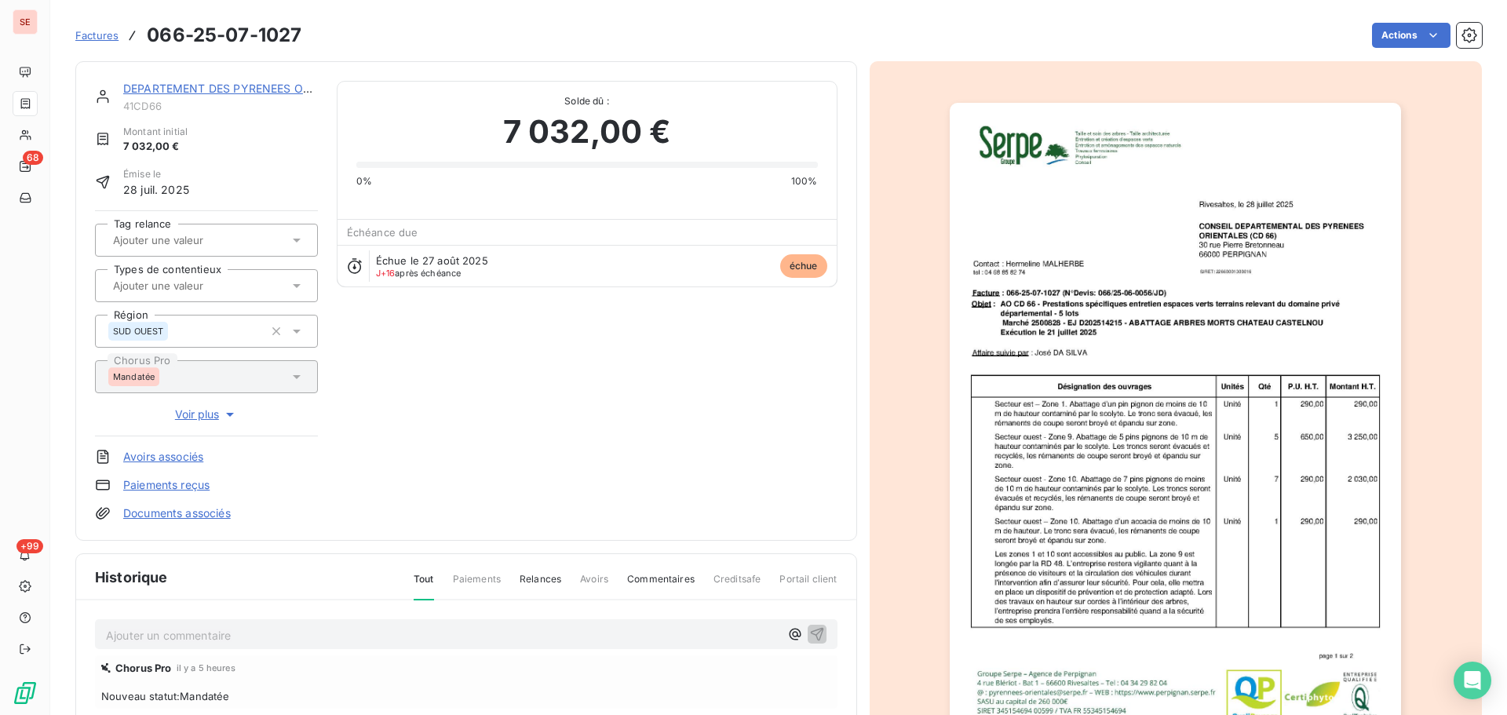
click at [297, 637] on p "Ajouter un commentaire ﻿" at bounding box center [442, 636] width 673 height 20
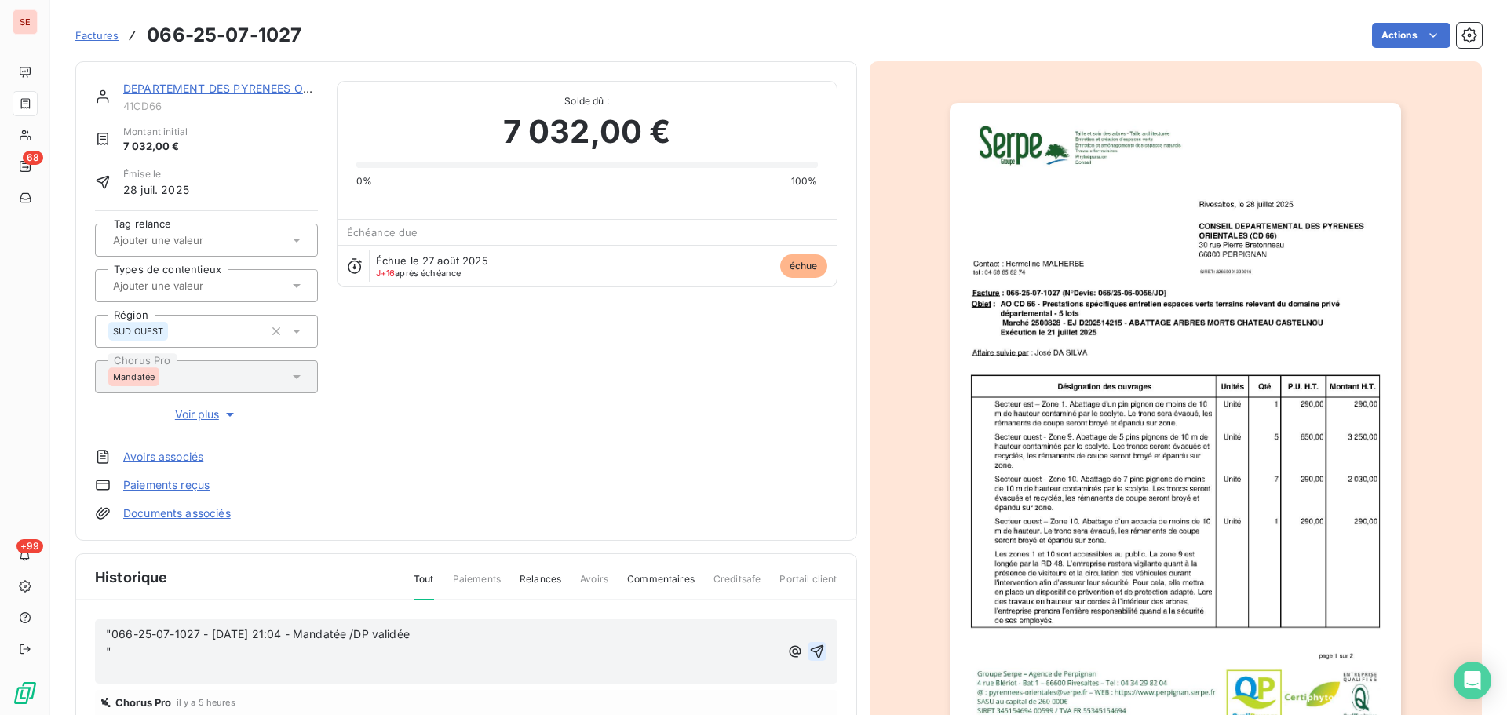
click at [809, 651] on icon "button" at bounding box center [817, 652] width 16 height 16
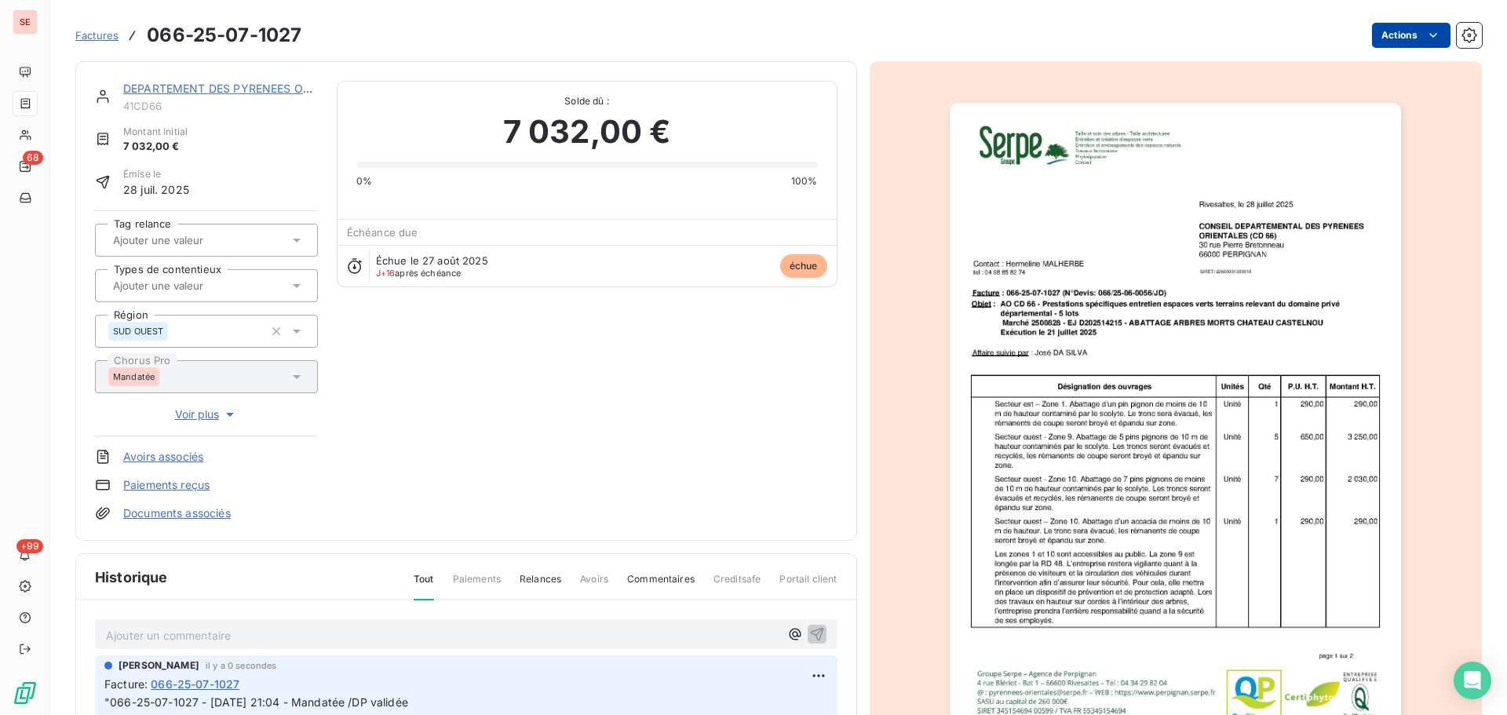
click at [1393, 40] on html "SE 68 +99 Factures 066-25-07-1027 Actions DEPARTEMENT DES PYRENEES ORIENTALES 4…" at bounding box center [753, 357] width 1507 height 715
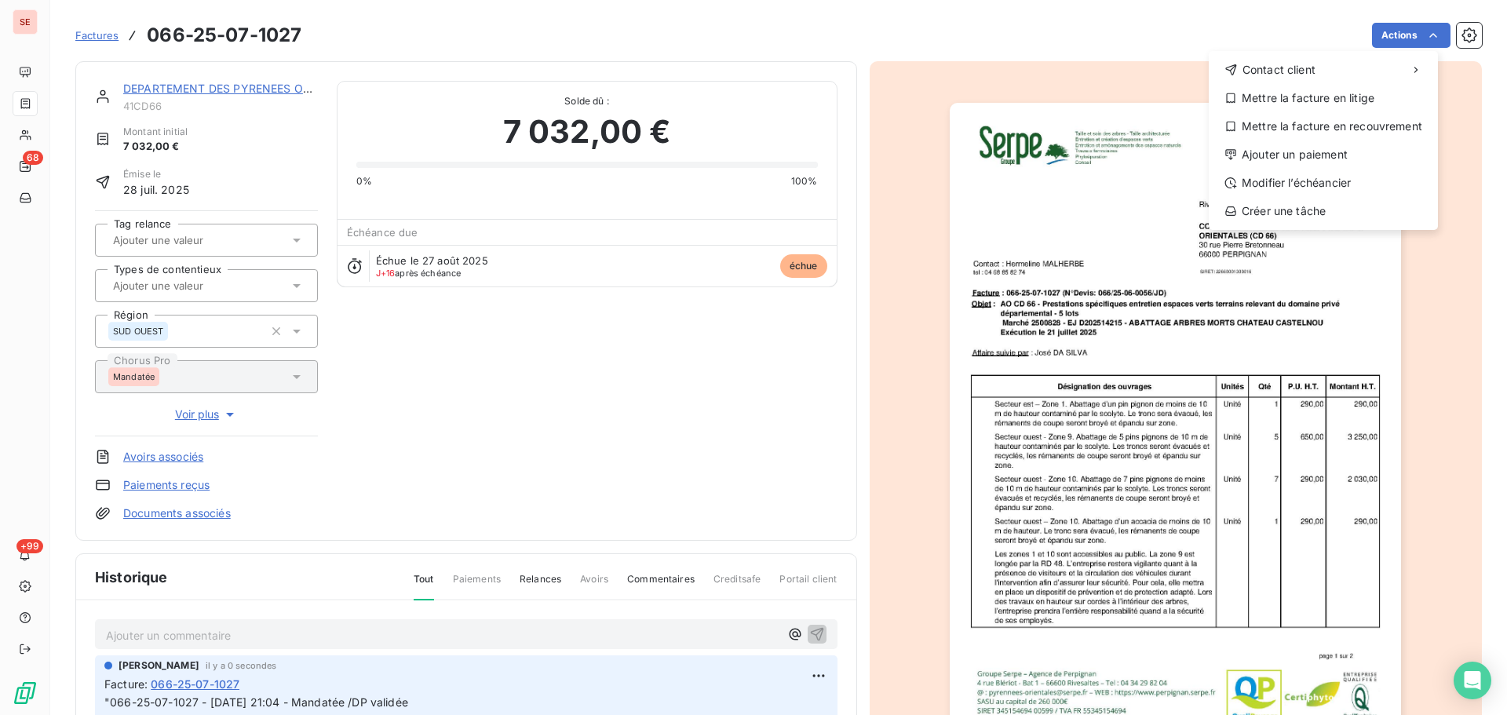
click at [1365, 141] on div "Contact client Mettre la facture en litige Mettre la facture en recouvrement Aj…" at bounding box center [1323, 140] width 229 height 179
click at [1364, 153] on div "Ajouter un paiement" at bounding box center [1323, 154] width 217 height 25
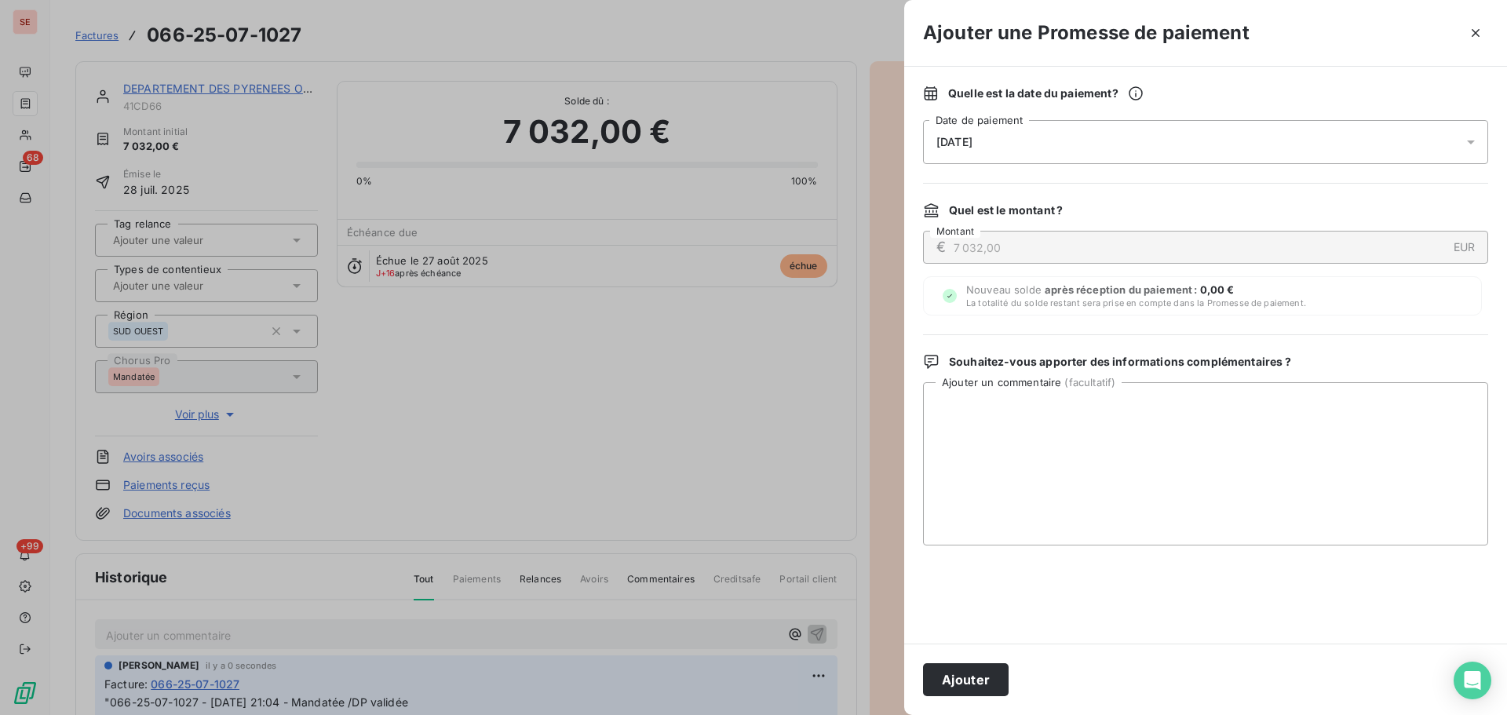
click at [1293, 140] on div "[DATE]" at bounding box center [1205, 142] width 565 height 44
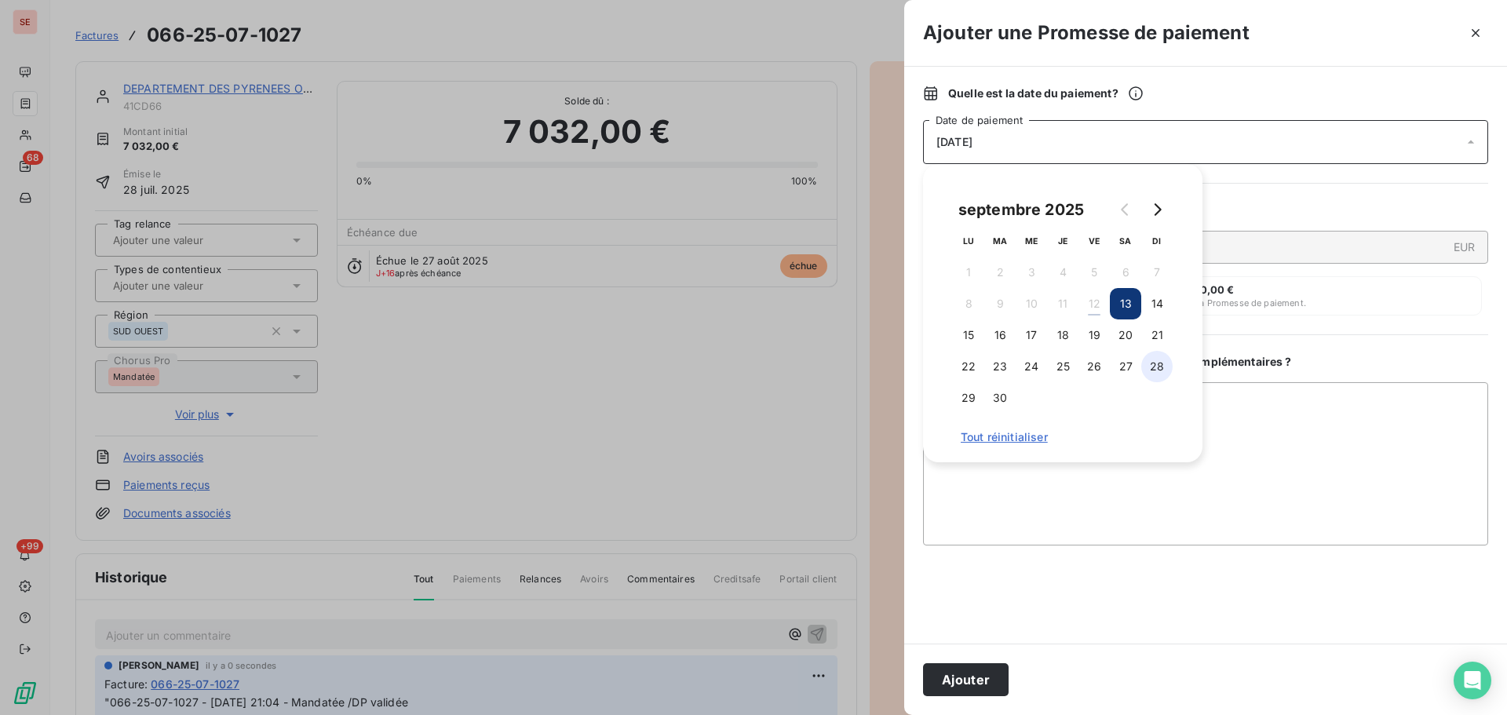
click at [1150, 367] on button "28" at bounding box center [1156, 366] width 31 height 31
click at [973, 673] on button "Ajouter" at bounding box center [966, 679] width 86 height 33
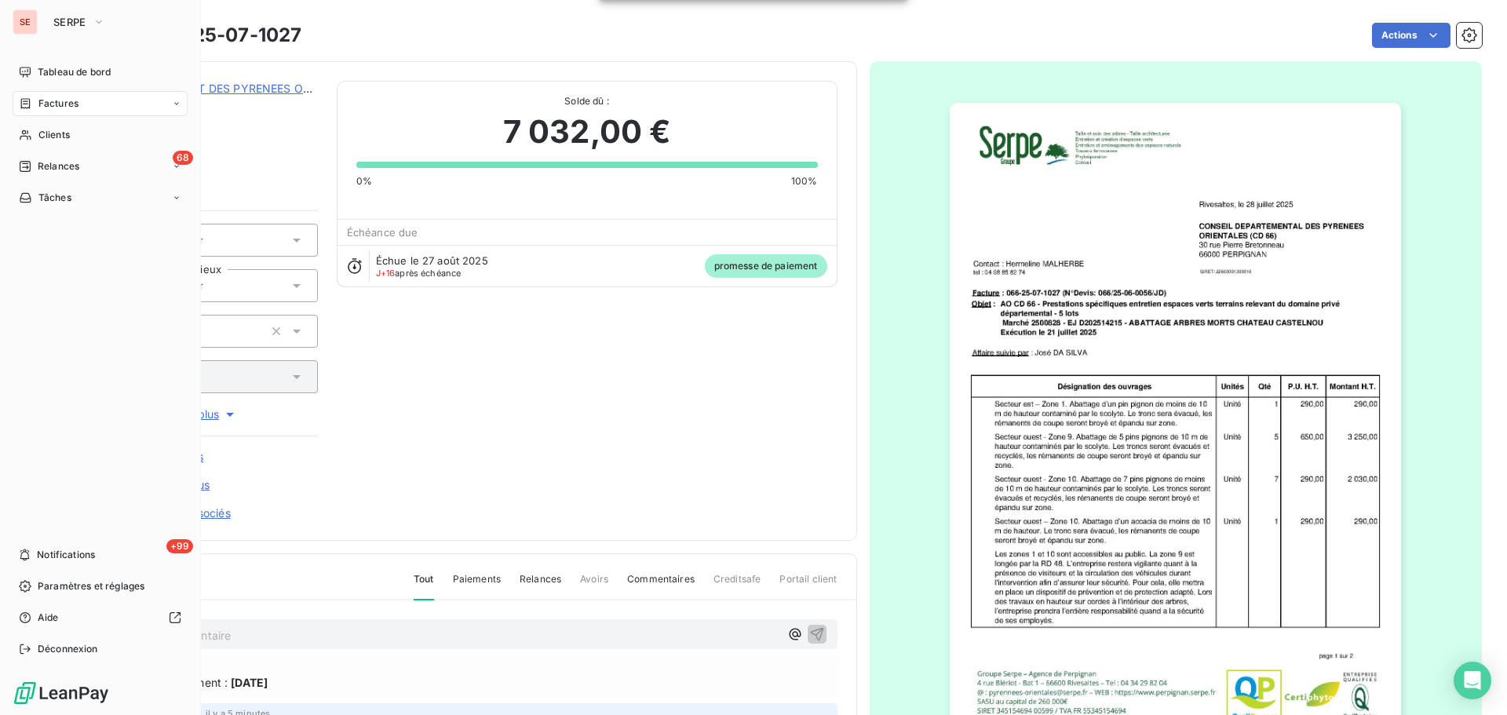
click at [70, 94] on div "Factures" at bounding box center [100, 103] width 175 height 25
click at [50, 650] on span "Déconnexion" at bounding box center [68, 649] width 60 height 14
